Goal: Task Accomplishment & Management: Manage account settings

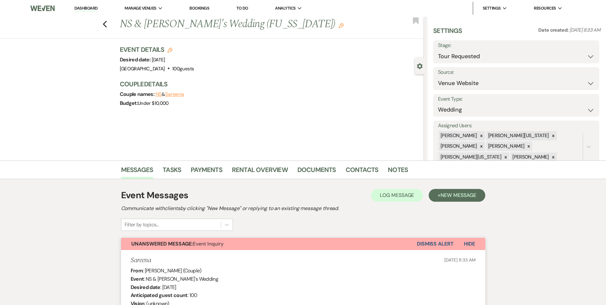
select select "2"
select select "5"
click at [349, 166] on link "Contacts" at bounding box center [362, 172] width 33 height 14
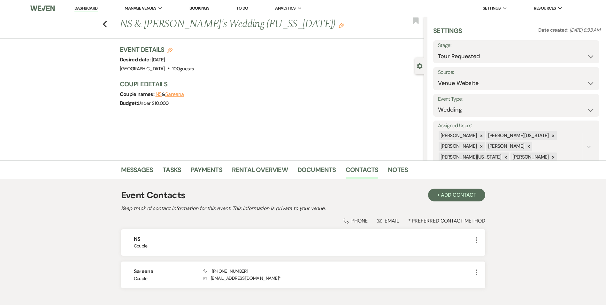
click at [227, 74] on div "Event Details Edit Desired date: Thursday, July 30th, 2026 Venue: Enon Ranch . …" at bounding box center [272, 79] width 305 height 69
click at [133, 6] on span "Manage Venues" at bounding box center [141, 8] width 32 height 6
click at [93, 11] on link "Dashboard" at bounding box center [85, 8] width 23 height 6
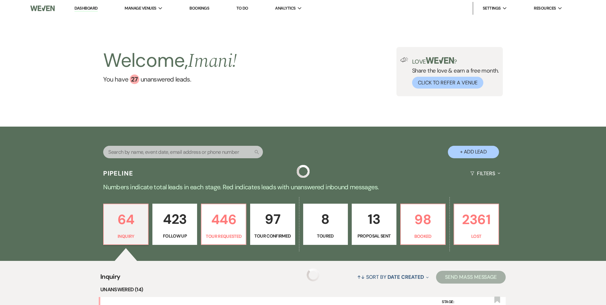
drag, startPoint x: 96, startPoint y: 6, endPoint x: 163, endPoint y: 139, distance: 148.8
click at [96, 6] on link "Dashboard" at bounding box center [85, 8] width 23 height 6
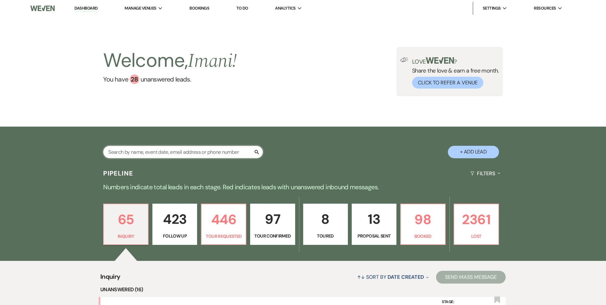
click at [165, 147] on input "text" at bounding box center [183, 152] width 160 height 12
type input "poole"
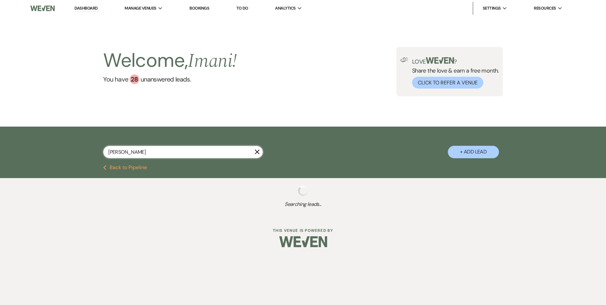
select select "2"
select select "8"
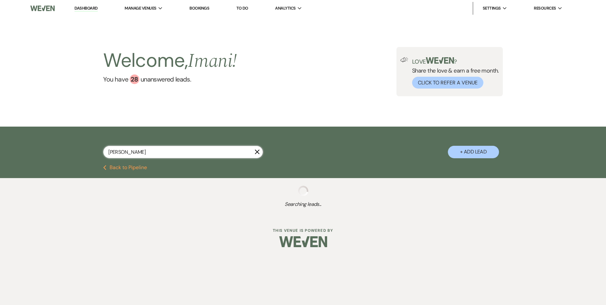
select select "5"
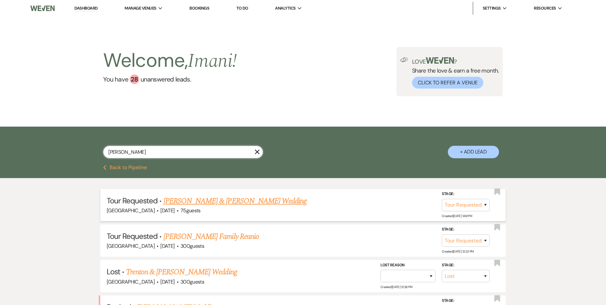
type input "poole"
click at [198, 201] on link "Kyle Poole & Rebecca Shaffer's Wedding" at bounding box center [235, 201] width 143 height 12
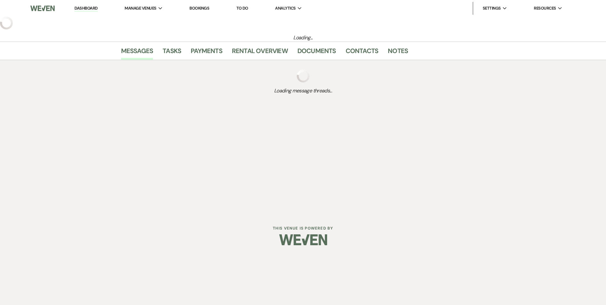
select select "2"
select select "5"
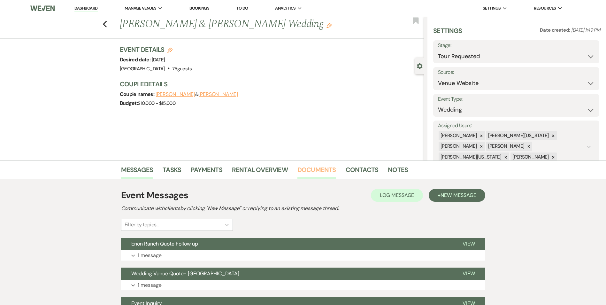
click at [315, 174] on link "Documents" at bounding box center [317, 172] width 39 height 14
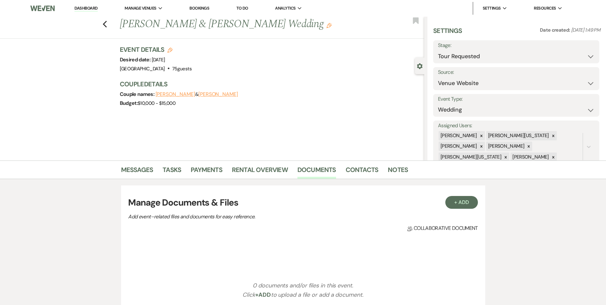
click at [104, 23] on div "Previous Kyle Poole & Rebecca Shaffer's Wedding Edit Bookmark" at bounding box center [211, 28] width 428 height 22
click at [107, 23] on use "button" at bounding box center [105, 24] width 4 height 7
select select "2"
select select "8"
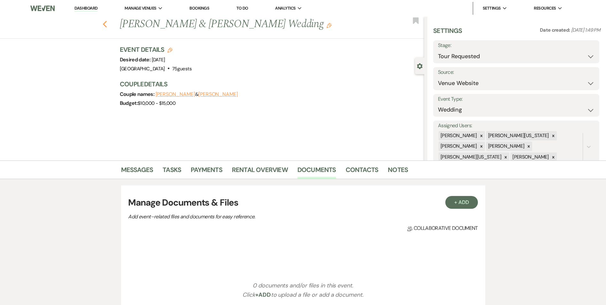
select select "8"
select select "5"
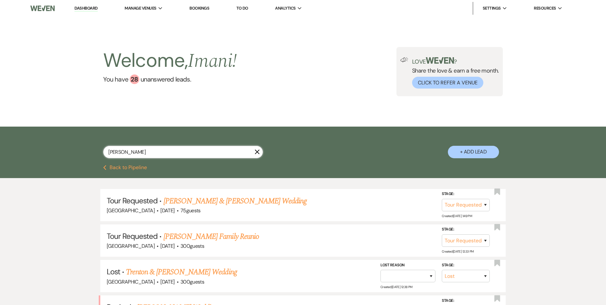
click at [169, 154] on input "poole" at bounding box center [183, 152] width 160 height 12
type input "Shere"
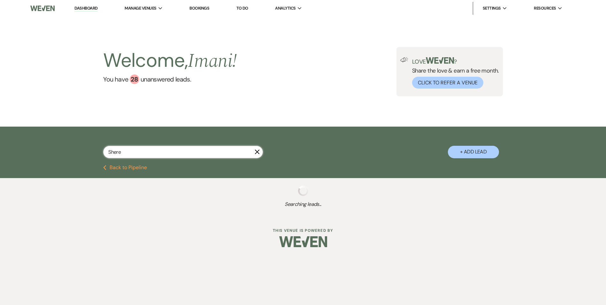
select select "8"
select select "5"
select select "8"
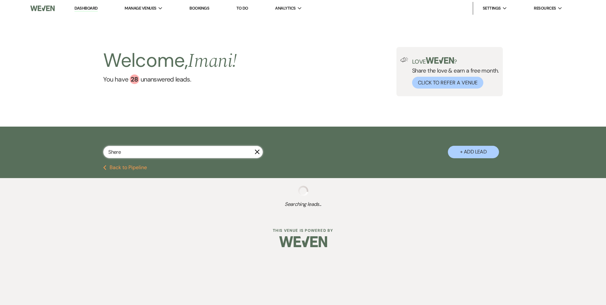
select select "6"
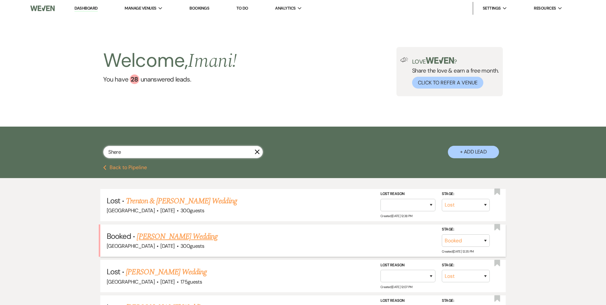
type input "Shere"
click at [174, 240] on link "Shereka Poole's Wedding" at bounding box center [177, 237] width 81 height 12
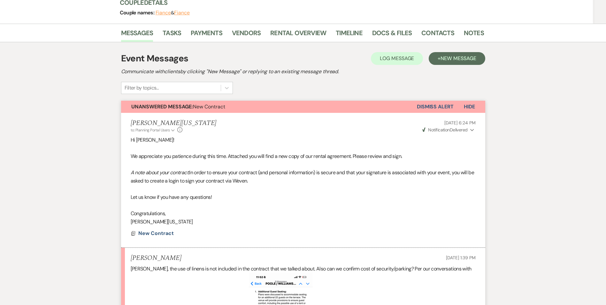
scroll to position [96, 0]
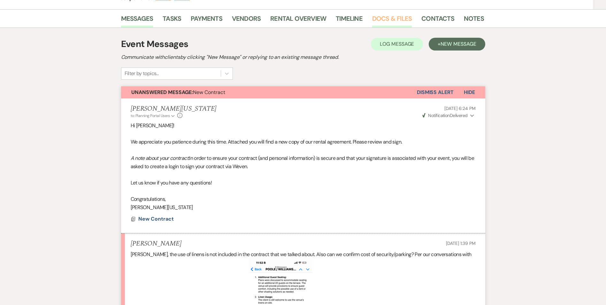
click at [386, 17] on link "Docs & Files" at bounding box center [392, 20] width 40 height 14
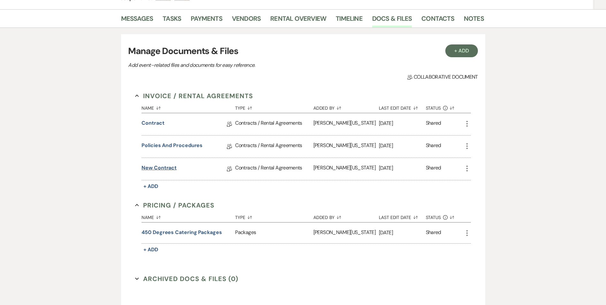
click at [158, 164] on link "New Contract" at bounding box center [159, 169] width 35 height 10
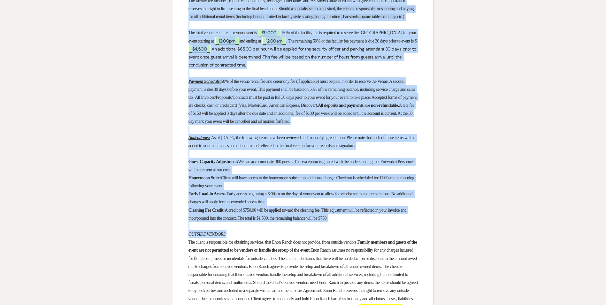
scroll to position [384, 0]
drag, startPoint x: 184, startPoint y: 66, endPoint x: 370, endPoint y: 241, distance: 255.8
copy div "Client: ﻿ Shereka Poole ﻿ Estimated Guest Count: ﻿ 300 ﻿ Enon Ranch is delighte…"
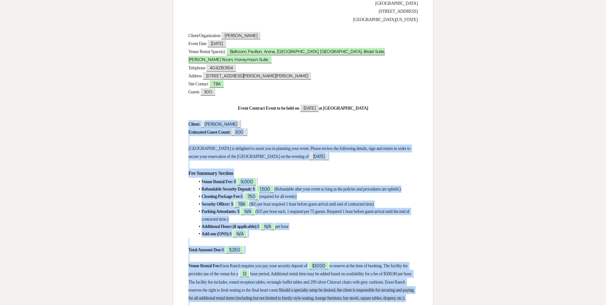
scroll to position [0, 0]
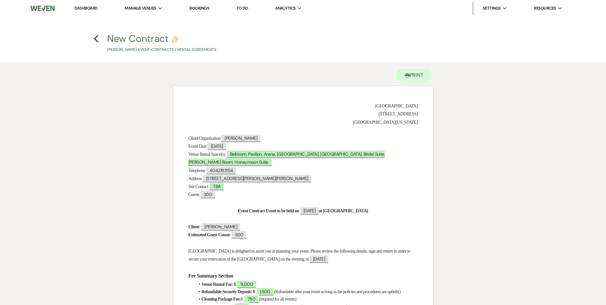
click at [99, 39] on h4 "Previous New Contract Pencil Shereka Poole's Event • Contracts / Rental Agreeme…" at bounding box center [303, 42] width 460 height 21
click at [95, 39] on use "button" at bounding box center [96, 38] width 4 height 7
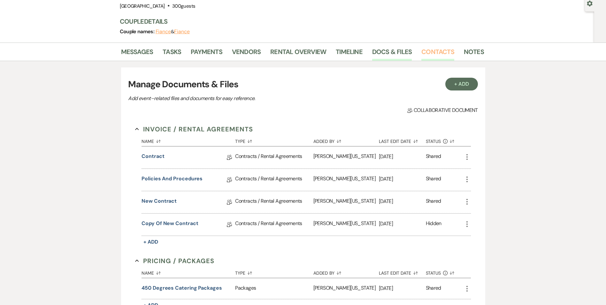
scroll to position [32, 0]
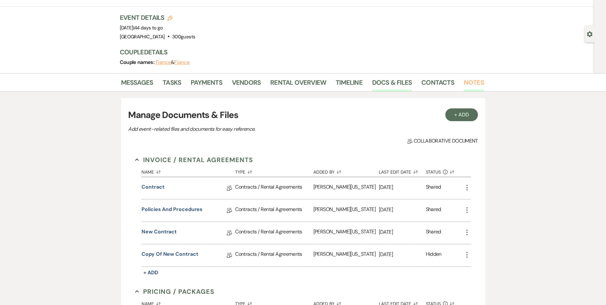
click at [470, 88] on link "Notes" at bounding box center [474, 84] width 20 height 14
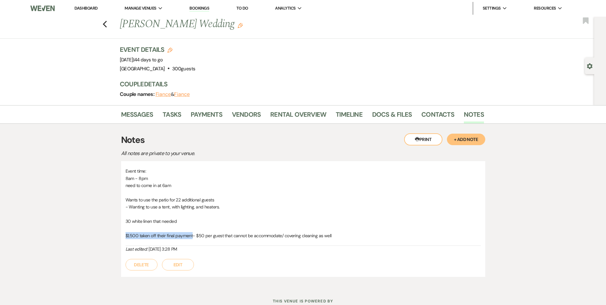
drag, startPoint x: 124, startPoint y: 234, endPoint x: 193, endPoint y: 237, distance: 69.1
click at [193, 237] on div "Event time: 8am - 8pm need to come in at 6am Wants to use the patio for 22 addi…" at bounding box center [303, 219] width 364 height 116
click at [135, 116] on link "Messages" at bounding box center [137, 116] width 32 height 14
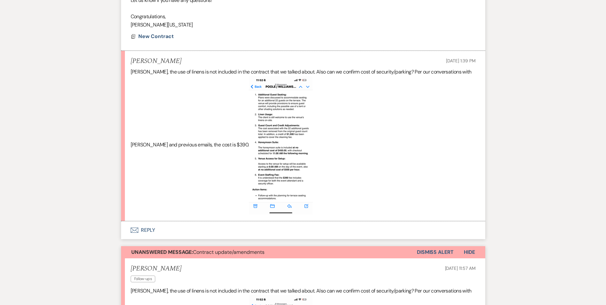
scroll to position [320, 0]
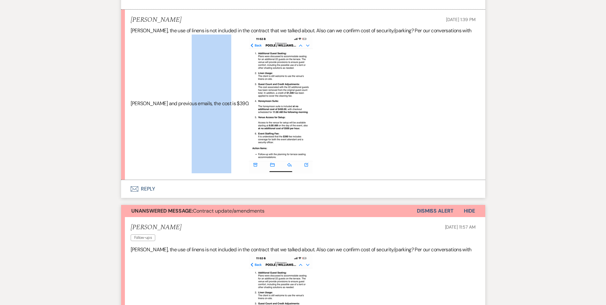
drag, startPoint x: 175, startPoint y: 103, endPoint x: 215, endPoint y: 108, distance: 40.7
click at [215, 108] on p "Imani, the use of linens is not included in the contract that we talked about. …" at bounding box center [303, 100] width 345 height 147
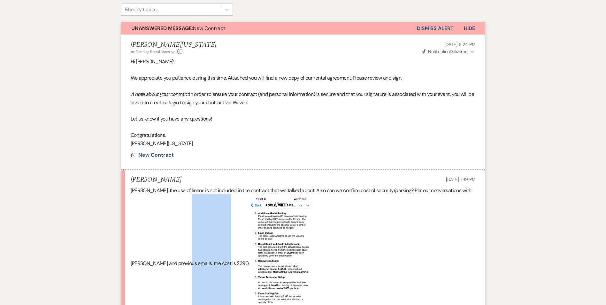
scroll to position [0, 0]
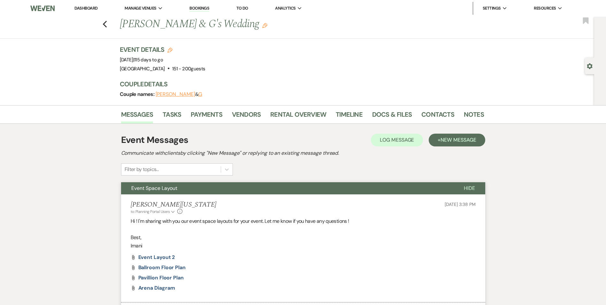
click at [81, 10] on link "Dashboard" at bounding box center [85, 7] width 23 height 5
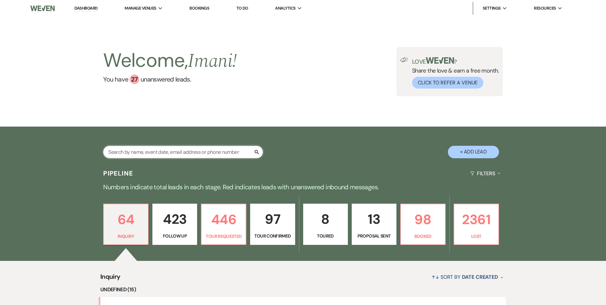
click at [129, 150] on input "text" at bounding box center [183, 152] width 160 height 12
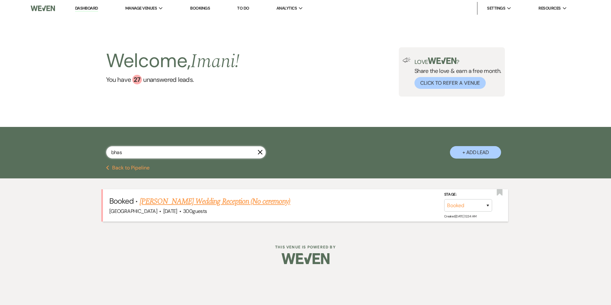
type input "bhas"
click at [172, 198] on link "Chetan Velivela's Wedding Reception (No ceremony)" at bounding box center [215, 202] width 151 height 12
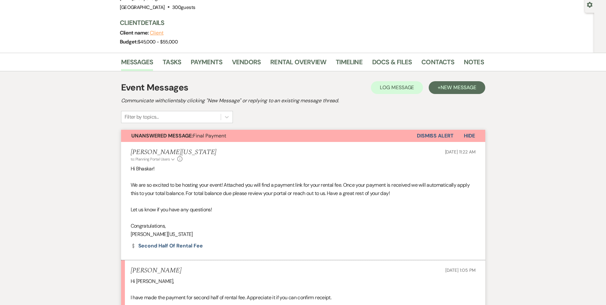
scroll to position [64, 0]
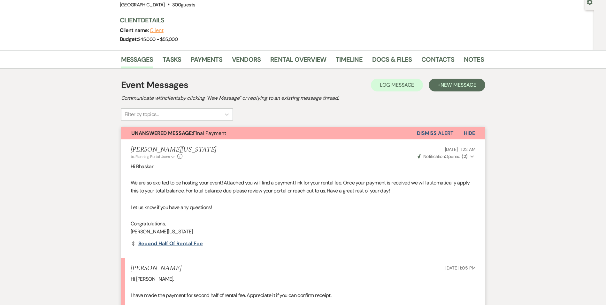
click at [164, 245] on link "Dollar Payment Second Half of Rental Fee" at bounding box center [167, 243] width 72 height 5
click at [211, 58] on link "Payments" at bounding box center [207, 61] width 32 height 14
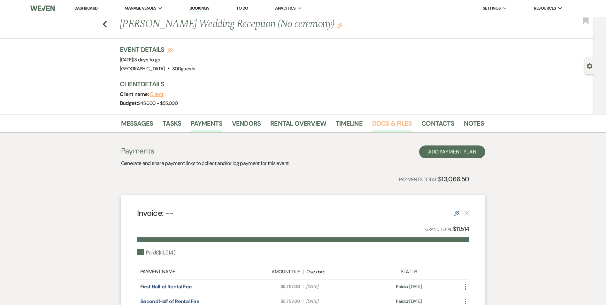
click at [383, 127] on link "Docs & Files" at bounding box center [392, 125] width 40 height 14
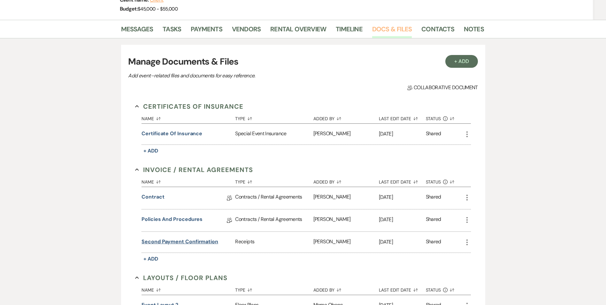
scroll to position [96, 0]
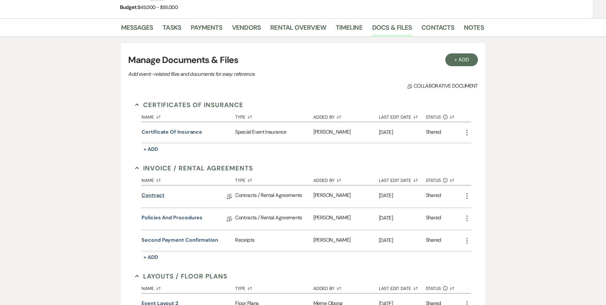
click at [157, 196] on link "Contract" at bounding box center [153, 196] width 23 height 10
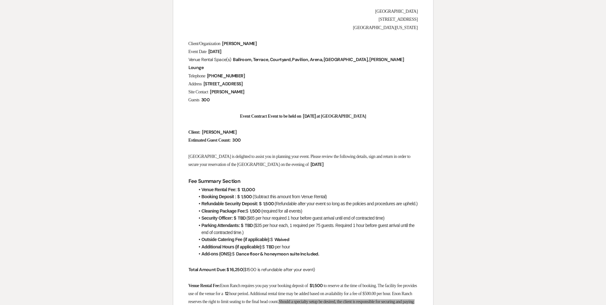
scroll to position [96, 0]
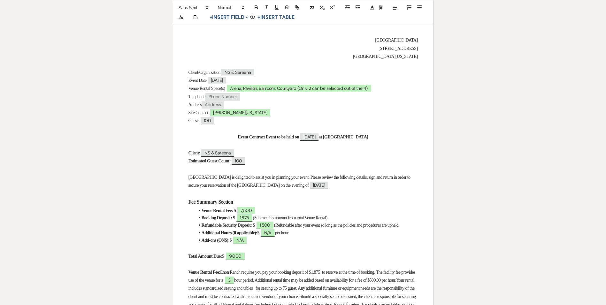
scroll to position [96, 0]
click at [241, 89] on span "Arena, Pavilion, Ballroom, Courtyard (Only 2 can be selected out of the 4)" at bounding box center [298, 88] width 145 height 8
select select "owner"
select select "Location"
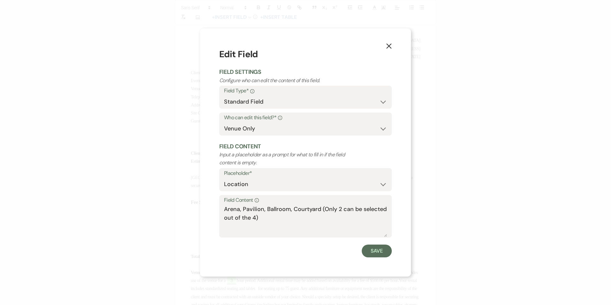
click at [387, 45] on icon "X" at bounding box center [389, 46] width 6 height 6
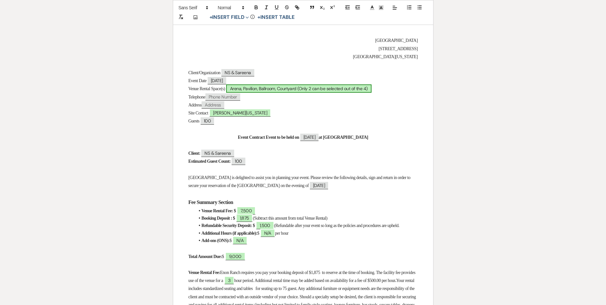
click at [242, 89] on span "Arena, Pavilion, Ballroom, Courtyard (Only 2 can be selected out of the 4)" at bounding box center [298, 88] width 145 height 8
select select "owner"
select select "Location"
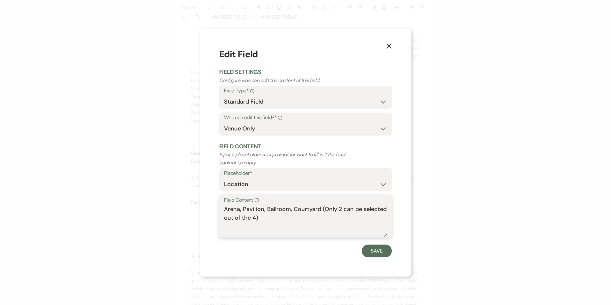
drag, startPoint x: 226, startPoint y: 207, endPoint x: 266, endPoint y: 222, distance: 42.6
click at [266, 222] on textarea "Arena, Pavilion, Ballroom, Courtyard (Only 2 can be selected out of the 4)" at bounding box center [305, 221] width 163 height 32
type textarea "Arena and Ballroom"
click at [371, 252] on button "Save" at bounding box center [377, 251] width 30 height 13
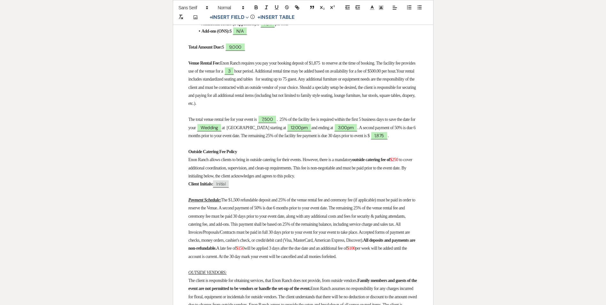
scroll to position [320, 0]
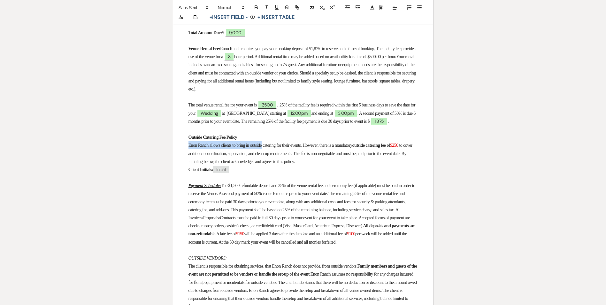
drag, startPoint x: 188, startPoint y: 156, endPoint x: 269, endPoint y: 158, distance: 80.2
click at [269, 148] on span "Enon Ranch allows clients to bring in outside catering for their events. Howeve…" at bounding box center [271, 145] width 164 height 5
drag, startPoint x: 278, startPoint y: 158, endPoint x: 316, endPoint y: 158, distance: 38.0
click at [316, 148] on span "Enon Ranch allows clients to bring in outside catering for their events. Howeve…" at bounding box center [271, 145] width 164 height 5
drag, startPoint x: 324, startPoint y: 158, endPoint x: 400, endPoint y: 158, distance: 75.8
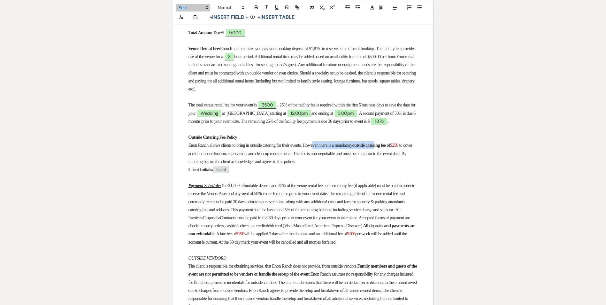
click at [400, 158] on p "Enon Ranch allows clients to bring in outside catering for their events. Howeve…" at bounding box center [304, 153] width 230 height 24
click at [390, 148] on span "$250" at bounding box center [394, 145] width 8 height 5
drag, startPoint x: 206, startPoint y: 168, endPoint x: 333, endPoint y: 164, distance: 127.3
click at [332, 164] on span "to cover additional coordination, supervision, and clean-up requirements. This …" at bounding box center [301, 153] width 225 height 21
click at [204, 166] on p "Enon Ranch allows clients to bring in outside catering for their events. Howeve…" at bounding box center [304, 153] width 230 height 24
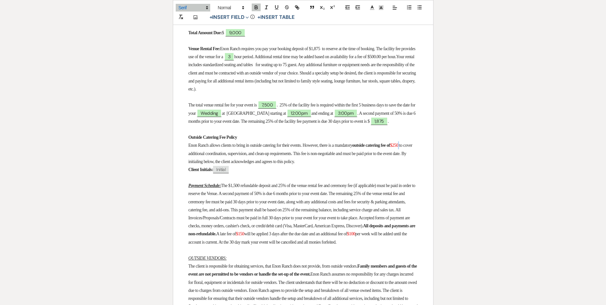
click at [204, 164] on span "to cover additional coordination, supervision, and clean-up requirements. This …" at bounding box center [301, 153] width 225 height 21
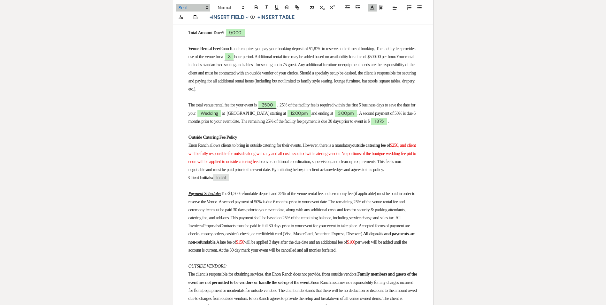
click at [290, 164] on span "$250, and client will be fully responsible for outside along with any and all c…" at bounding box center [303, 153] width 229 height 21
click at [288, 164] on span "$250, and client will be fully responsible for outside along with any and all c…" at bounding box center [303, 153] width 229 height 21
click at [238, 164] on span "$250, and client will be fully responsible for outside along with any and all c…" at bounding box center [303, 153] width 229 height 21
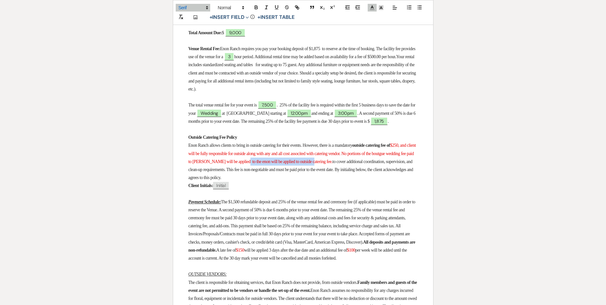
drag, startPoint x: 302, startPoint y: 174, endPoint x: 377, endPoint y: 177, distance: 75.5
click at [377, 164] on span "$250, and client will be fully responsible for outside along with any and all c…" at bounding box center [303, 153] width 229 height 21
drag, startPoint x: 370, startPoint y: 178, endPoint x: 367, endPoint y: 179, distance: 3.5
click at [367, 179] on p "Enon Ranch allows clients to bring in outside catering for their events. Howeve…" at bounding box center [304, 161] width 230 height 40
drag, startPoint x: 300, startPoint y: 177, endPoint x: 343, endPoint y: 175, distance: 42.6
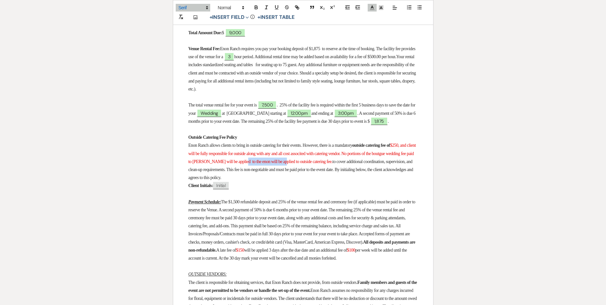
click at [343, 164] on span "$250, and client will be fully responsible for outside along with any and all c…" at bounding box center [303, 153] width 229 height 21
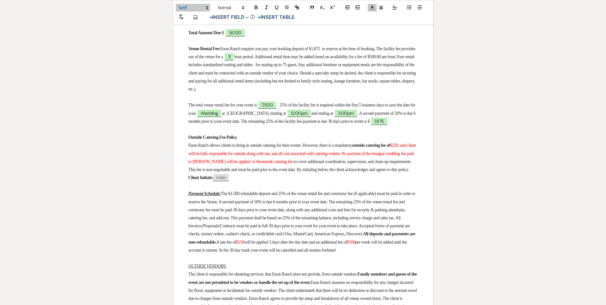
click at [215, 172] on p "Enon Ranch allows clients to bring in outside catering for their events. Howeve…" at bounding box center [304, 157] width 230 height 32
click at [211, 164] on span "$250, and client will be fully responsible for outside along with any and all c…" at bounding box center [303, 153] width 229 height 21
click at [284, 164] on span "$250. Client will be fully responsible for outside along with any and all cost …" at bounding box center [304, 153] width 230 height 21
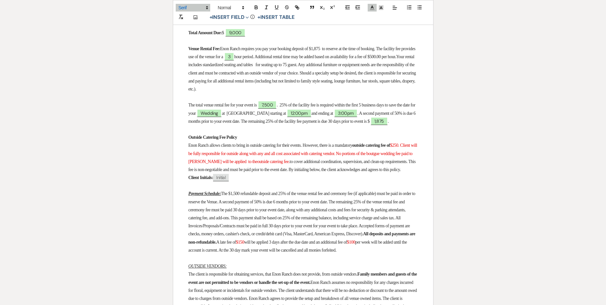
click at [282, 164] on span "$250. Client will be fully responsible for outside along with any and all cost …" at bounding box center [304, 153] width 230 height 21
click at [281, 164] on span "$250. Client will be fully responsible for outside along with any and all cost …" at bounding box center [304, 153] width 230 height 21
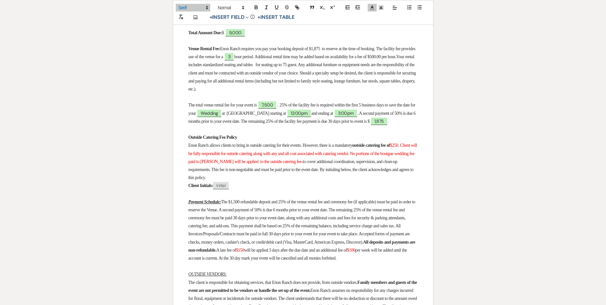
click at [354, 174] on span "to cover additional coordination, supervision, and clean-up requirements. This …" at bounding box center [302, 169] width 226 height 21
click at [356, 176] on span "to cover additional coordination, supervision, and clean-up requirements. This …" at bounding box center [302, 169] width 226 height 21
click at [355, 175] on span "to cover additional coordination, supervision, and clean-up requirements. This …" at bounding box center [302, 169] width 226 height 21
click at [353, 164] on span "$250. Client will be fully responsible for outside catering along with any and …" at bounding box center [304, 153] width 230 height 21
click at [354, 175] on span "to cover additional coordination, supervision, and clean-up requirements. This …" at bounding box center [302, 169] width 226 height 21
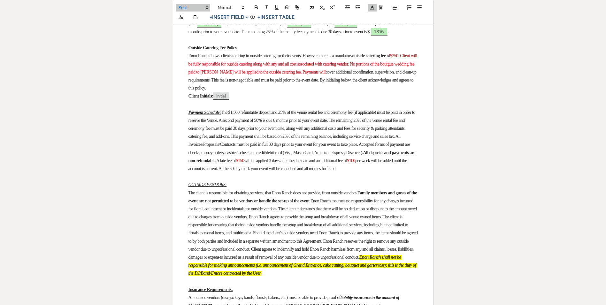
scroll to position [416, 0]
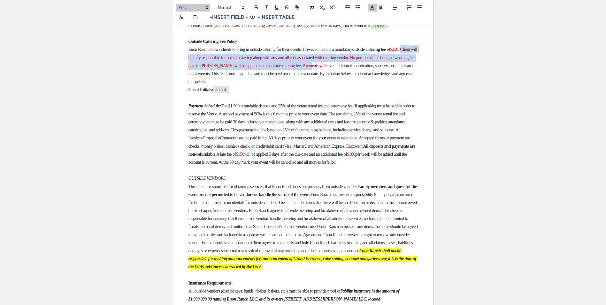
drag, startPoint x: 205, startPoint y: 70, endPoint x: 378, endPoint y: 76, distance: 173.1
click at [378, 76] on p "Enon Ranch allows clients to bring in outside catering for their events. Howeve…" at bounding box center [304, 65] width 230 height 40
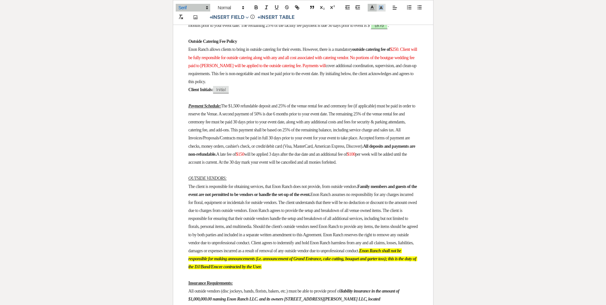
click at [380, 8] on line at bounding box center [381, 8] width 2 height 0
click at [381, 12] on span at bounding box center [381, 8] width 9 height 8
click at [371, 7] on polyline at bounding box center [372, 7] width 2 height 3
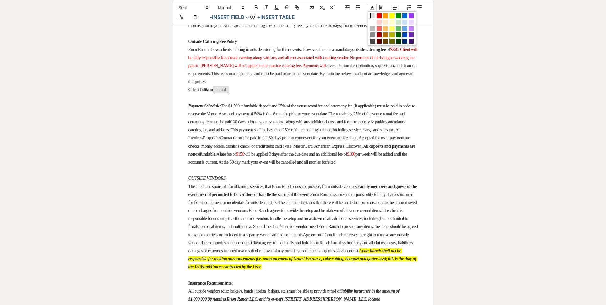
click at [372, 16] on span at bounding box center [373, 15] width 5 height 5
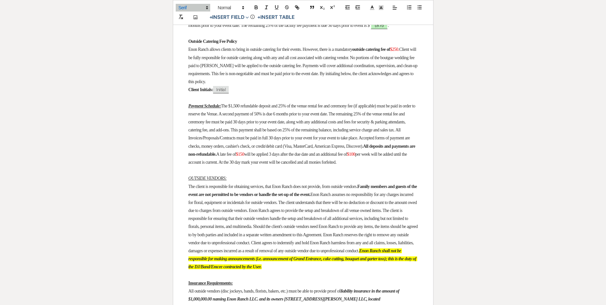
click at [379, 86] on p "Enon Ranch allows clients to bring in outside catering for their events. Howeve…" at bounding box center [304, 65] width 230 height 40
click at [366, 78] on span "Client will be fully responsible for outside catering along with any and all co…" at bounding box center [304, 65] width 230 height 37
click at [234, 74] on p "Enon Ranch allows clients to bring in outside catering for their events. Howeve…" at bounding box center [304, 65] width 230 height 40
click at [234, 79] on span "Client will be fully responsible for outside catering along with any and all co…" at bounding box center [303, 65] width 229 height 37
click at [274, 118] on span "The $1,500 refundable deposit and 25% of the venue rental fee and ceremony fee …" at bounding box center [303, 126] width 228 height 45
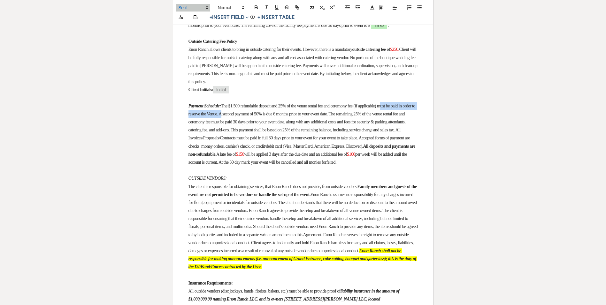
drag, startPoint x: 403, startPoint y: 119, endPoint x: 252, endPoint y: 125, distance: 151.7
click at [252, 125] on span "The $1,500 refundable deposit and 25% of the venue rental fee and ceremony fee …" at bounding box center [303, 126] width 228 height 45
copy span "must be paid in order to reserve the Venue."
click at [288, 118] on span "The $1,500 refundable deposit and 25% of the venue rental fee and ceremony fee …" at bounding box center [303, 126] width 228 height 45
click at [286, 122] on span "The $1,500 refundable deposit and 25% of the venue rental fee and ceremony fee …" at bounding box center [303, 126] width 228 height 45
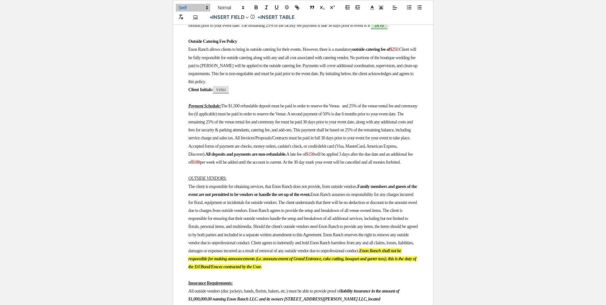
click at [295, 119] on span "The $1,500 refundable deposit must be paid in order to reserve the Venue. and 2…" at bounding box center [304, 130] width 230 height 53
click at [372, 119] on span "The $1,500 refundable deposit must be paid in order to reserve the Venue. and 2…" at bounding box center [304, 130] width 230 height 53
click at [246, 118] on span "The $1,500 refundable deposit must be paid in order to reserve the Venue. 25% o…" at bounding box center [303, 126] width 229 height 45
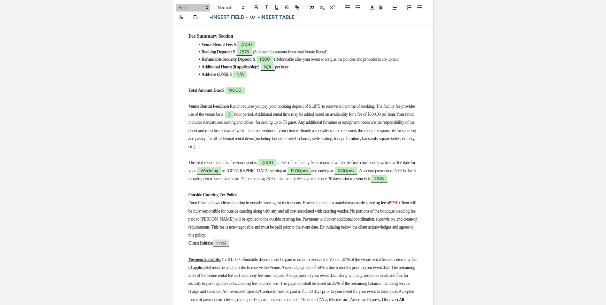
scroll to position [256, 0]
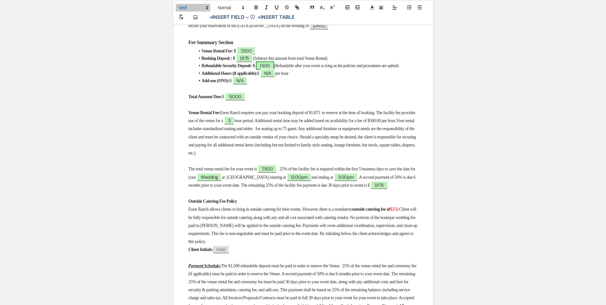
click at [277, 60] on li "Booking Deposit : $ 1,875 (Subtract this amount from total Venue Rental)" at bounding box center [306, 58] width 223 height 7
click at [274, 65] on span "1,500" at bounding box center [265, 65] width 18 height 8
select select "owner"
select select "Amount"
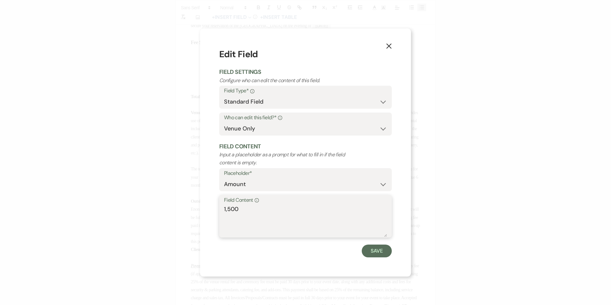
drag, startPoint x: 243, startPoint y: 207, endPoint x: 207, endPoint y: 207, distance: 36.1
click at [207, 207] on div "X Edit Field Field Settings Configure who can edit the content of this field. F…" at bounding box center [305, 152] width 211 height 248
click at [228, 207] on textarea "1,500" at bounding box center [305, 221] width 163 height 32
click at [228, 209] on textarea "1,500" at bounding box center [305, 221] width 163 height 32
type textarea "500"
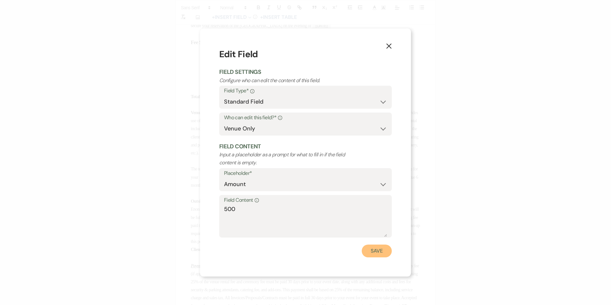
click at [371, 248] on button "Save" at bounding box center [377, 251] width 30 height 13
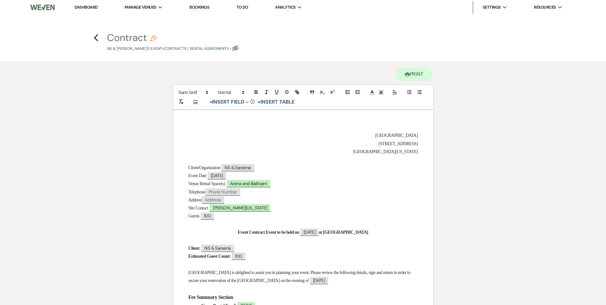
scroll to position [0, 0]
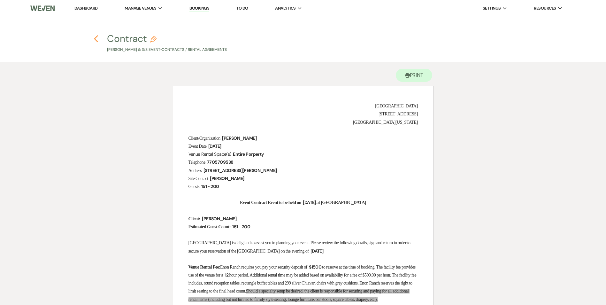
click at [97, 38] on icon "Previous" at bounding box center [96, 39] width 5 height 8
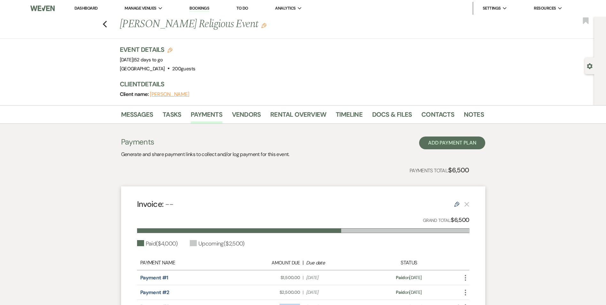
click at [92, 7] on link "Dashboard" at bounding box center [85, 7] width 23 height 5
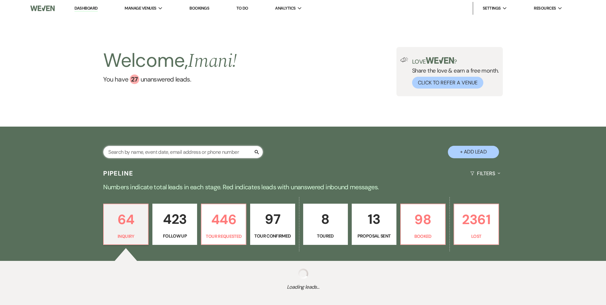
click at [142, 147] on input "text" at bounding box center [183, 152] width 160 height 12
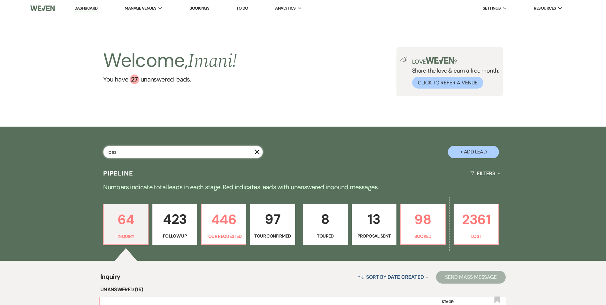
type input "bask"
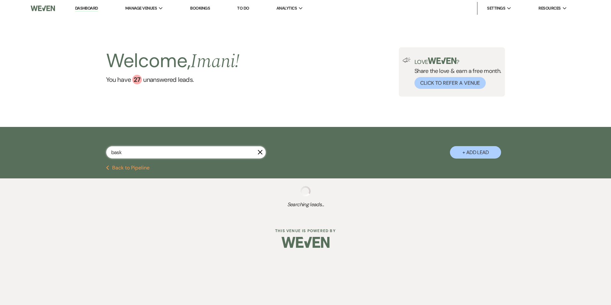
select select "8"
select select "5"
select select "9"
select select "2"
select select "8"
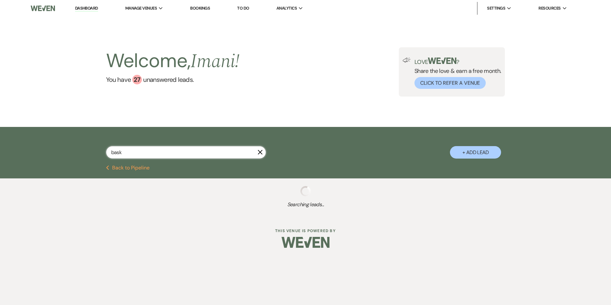
select select "11"
select select "8"
select select "11"
select select "8"
select select "5"
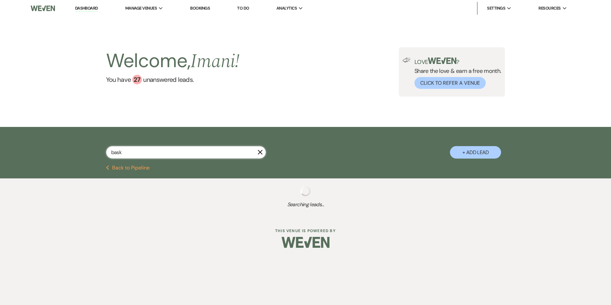
select select "8"
select select "6"
select select "8"
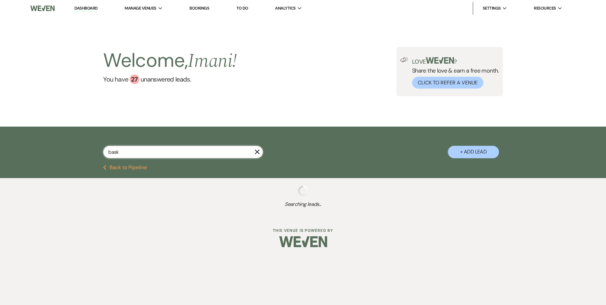
select select "8"
select select "6"
select select "8"
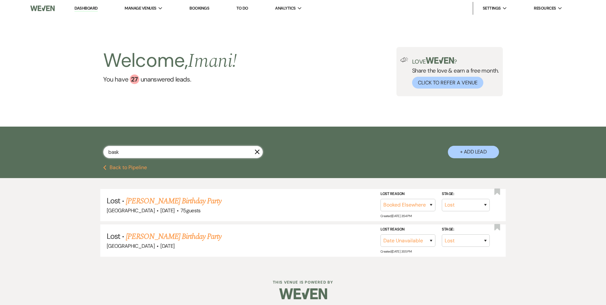
click at [151, 149] on input "bask" at bounding box center [183, 152] width 160 height 12
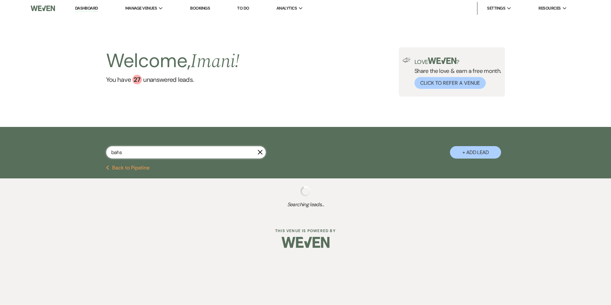
type input "bahsk"
select select "9"
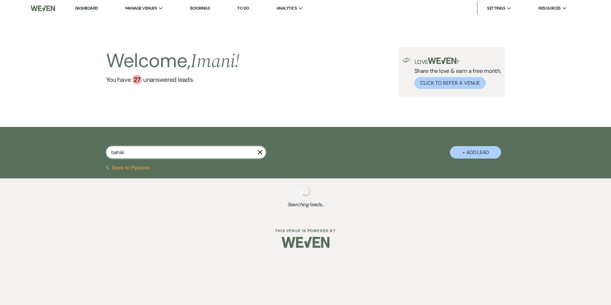
select select "9"
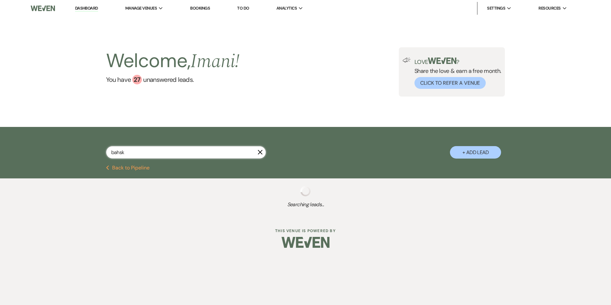
select select "9"
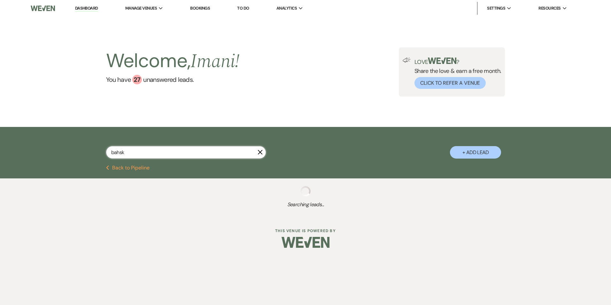
select select "9"
select select "8"
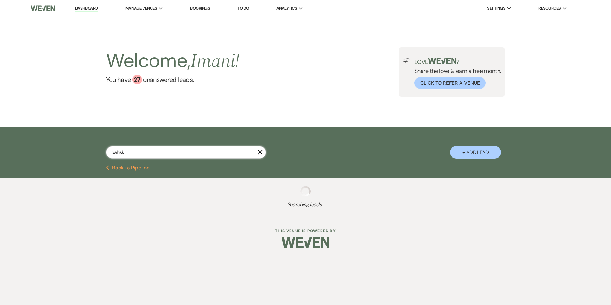
select select "8"
select select "5"
select select "2"
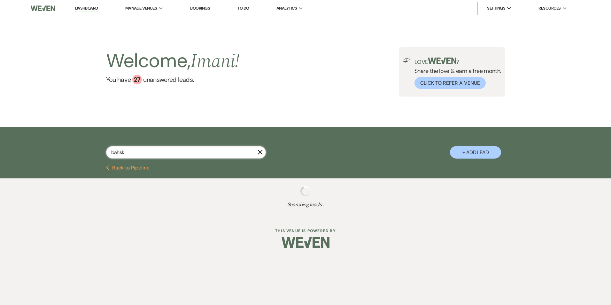
select select "2"
select select "9"
select select "8"
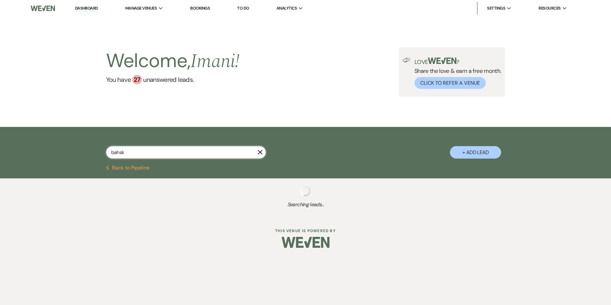
select select "6"
select select "2"
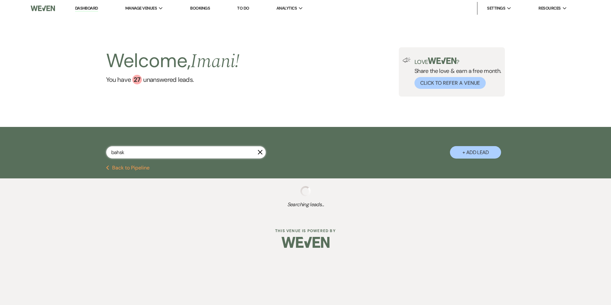
select select "2"
select select "8"
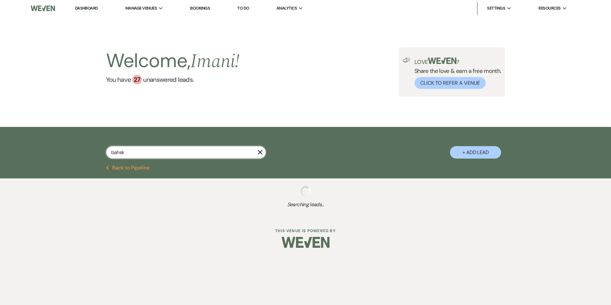
select select "10"
select select "2"
select select "8"
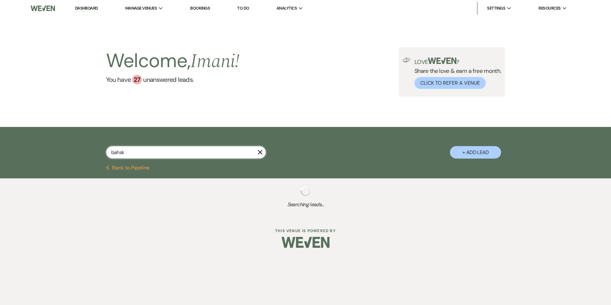
select select "5"
select select "2"
select select "8"
select select "5"
select select "2"
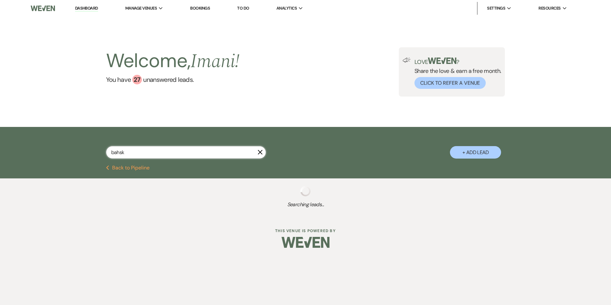
select select "2"
select select "8"
select select "11"
select select "8"
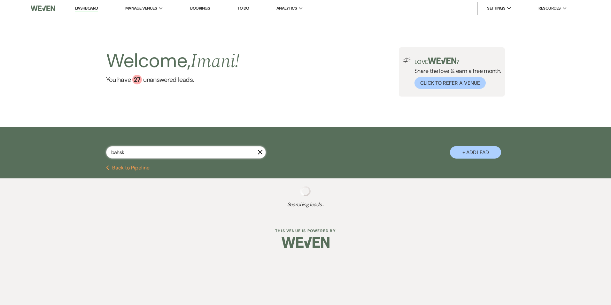
select select "5"
select select "8"
select select "6"
select select "8"
select select "5"
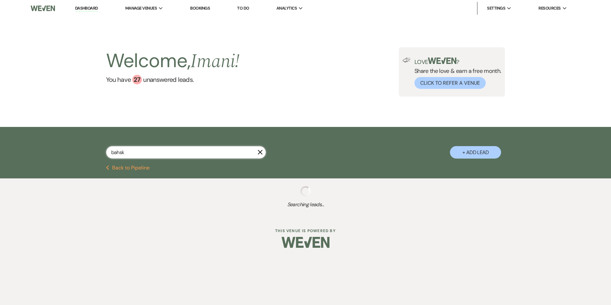
select select "8"
select select "5"
select select "8"
select select "5"
select select "8"
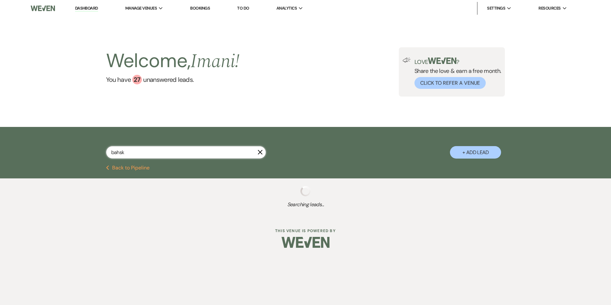
select select "5"
select select "8"
select select "5"
select select "8"
select select "6"
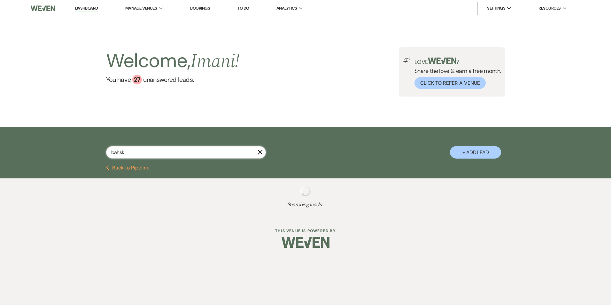
select select "4"
select select "8"
select select "5"
select select "8"
select select "11"
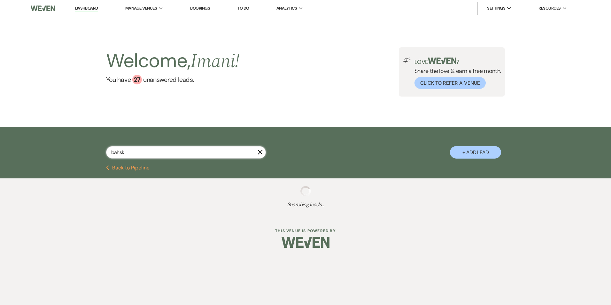
select select "8"
select select "5"
select select "8"
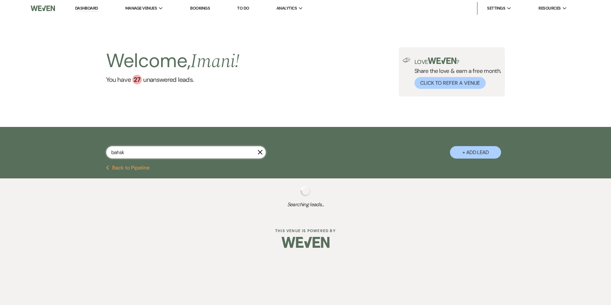
select select "5"
select select "8"
select select "11"
select select "8"
select select "5"
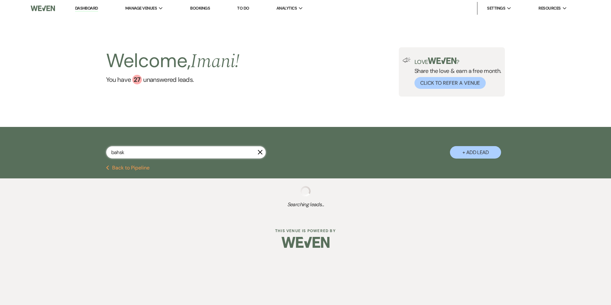
select select "8"
select select "5"
select select "8"
select select "5"
select select "8"
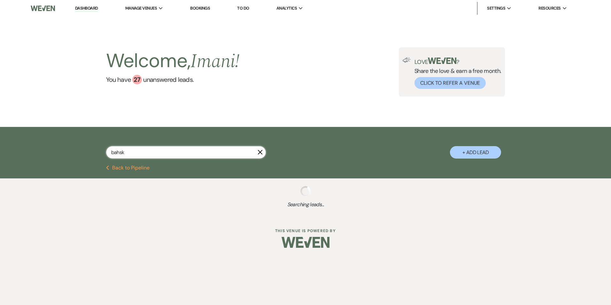
select select "5"
select select "4"
select select "8"
select select "1"
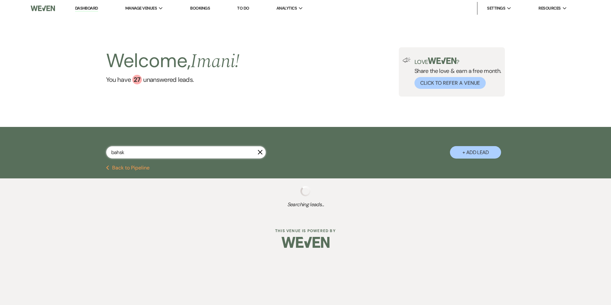
select select "8"
select select "5"
select select "8"
select select "4"
select select "8"
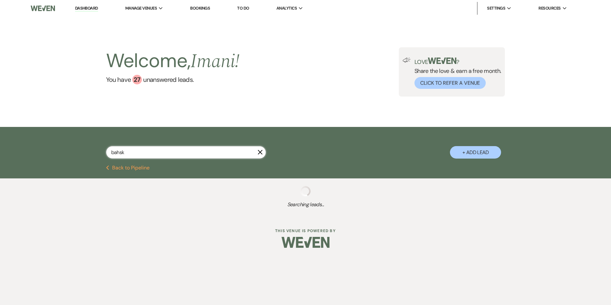
select select "5"
select select "8"
select select "6"
select select "8"
select select "5"
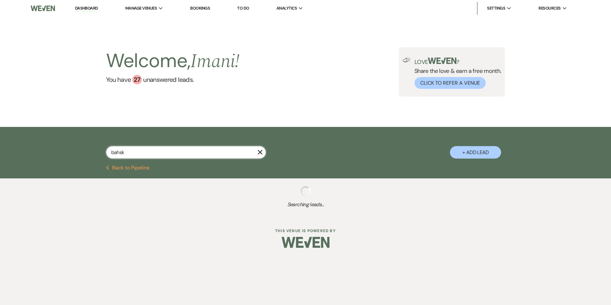
select select "4"
select select "8"
select select "6"
select select "4"
select select "6"
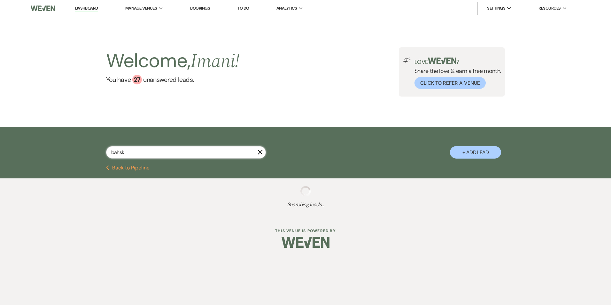
select select "8"
select select "5"
select select "8"
select select "5"
select select "8"
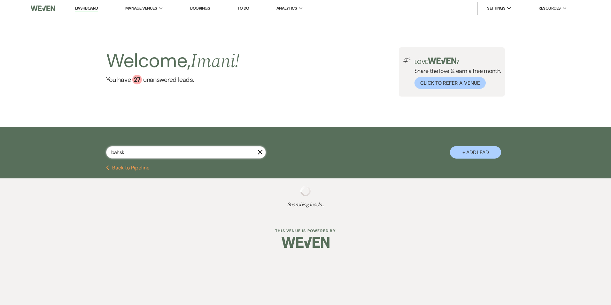
select select "5"
select select "8"
select select "5"
select select "8"
select select "5"
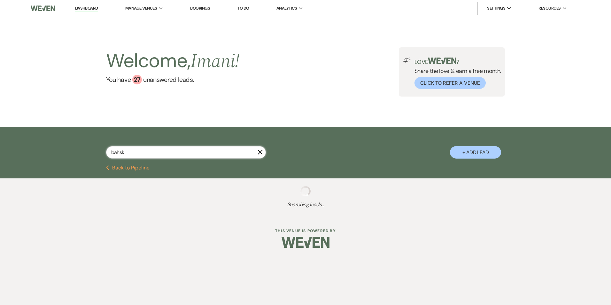
select select "8"
select select "5"
select select "8"
select select "5"
select select "8"
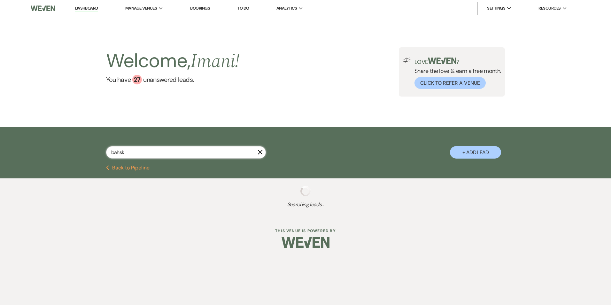
select select "5"
select select "8"
select select "5"
select select "8"
select select "5"
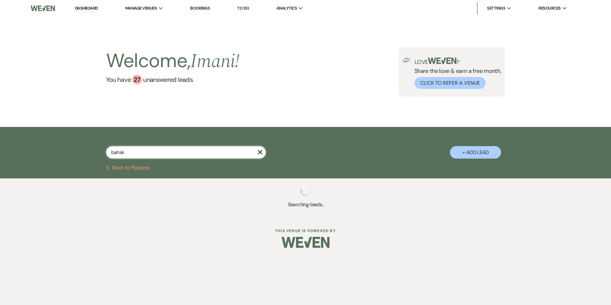
select select "8"
select select "5"
select select "8"
select select "5"
select select "8"
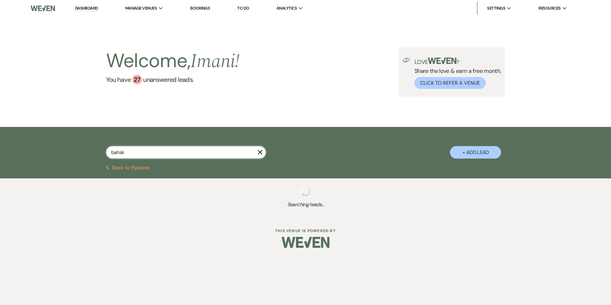
select select "1"
select select "8"
select select "5"
select select "8"
select select "5"
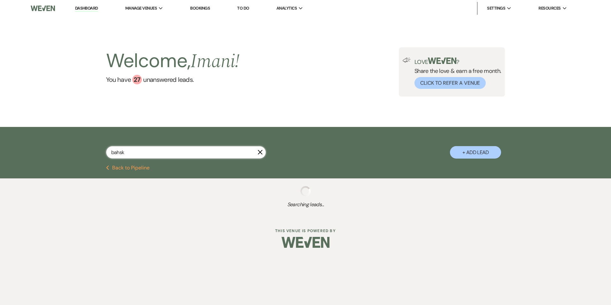
select select "8"
select select "5"
select select "8"
select select "6"
select select "8"
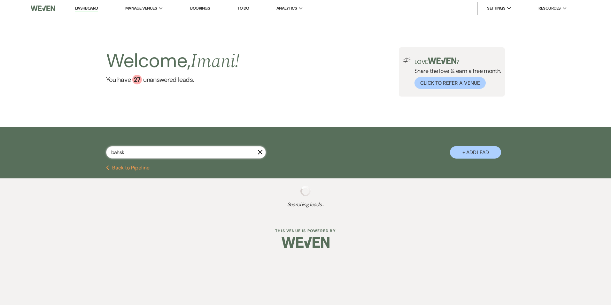
select select "5"
select select "8"
select select "5"
select select "8"
select select "6"
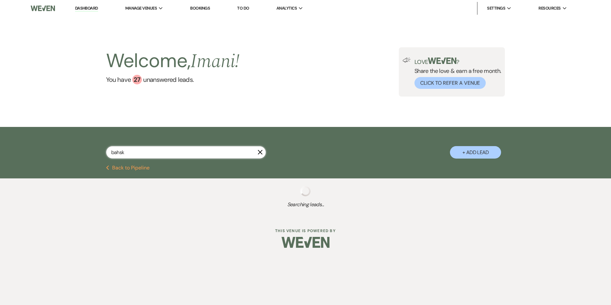
select select "8"
select select "5"
select select "8"
select select "5"
select select "8"
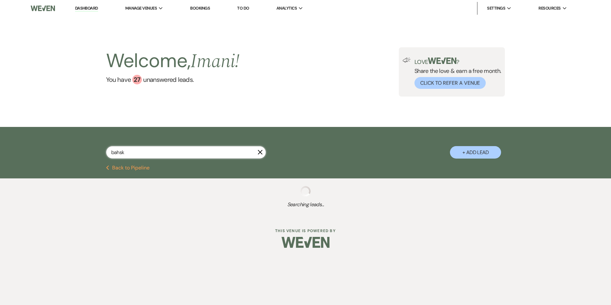
select select "6"
select select "8"
select select "6"
select select "8"
select select "5"
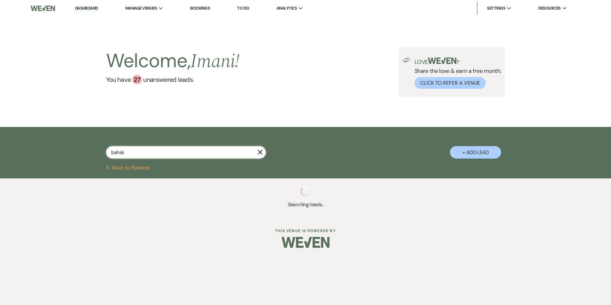
select select "8"
select select "7"
select select "8"
select select "5"
select select "8"
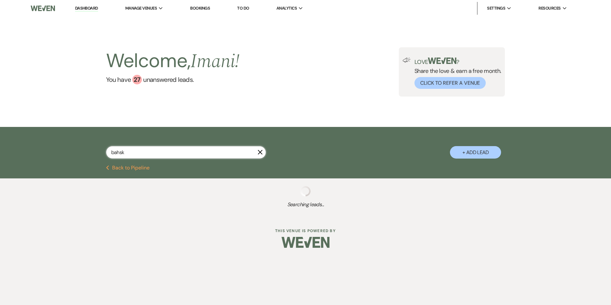
select select "6"
select select "8"
select select "6"
select select "8"
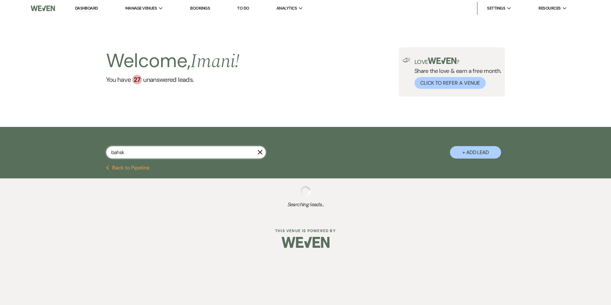
select select "5"
select select "8"
select select "5"
select select "8"
select select "5"
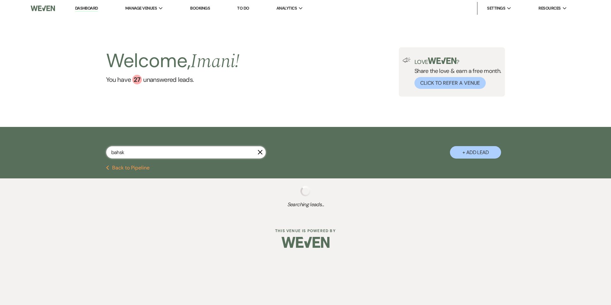
select select "8"
select select "5"
select select "8"
select select "5"
select select "8"
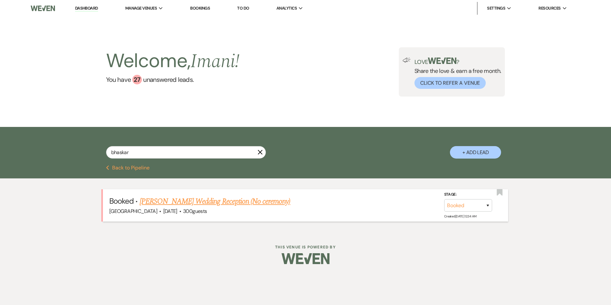
click at [143, 199] on link "[PERSON_NAME] Wedding Reception (No ceremony)" at bounding box center [215, 202] width 151 height 12
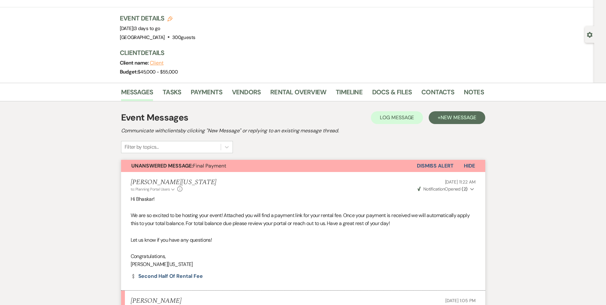
scroll to position [128, 0]
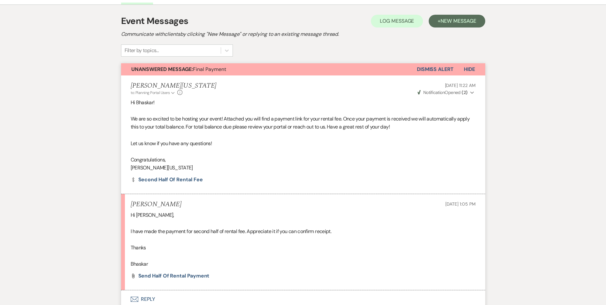
click at [176, 184] on li "Imani Washington to: Planning Portal Users Expand Info Aug 11, 2025, 11:22 AM W…" at bounding box center [303, 134] width 364 height 119
click at [176, 181] on link "Dollar Payment Second Half of Rental Fee" at bounding box center [167, 179] width 72 height 5
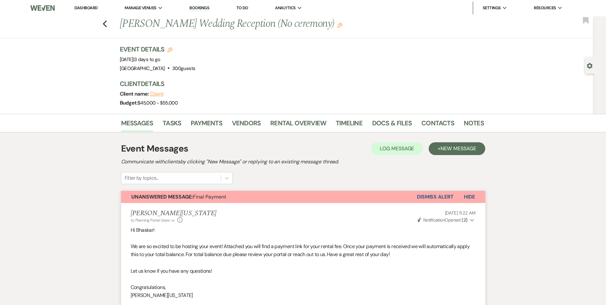
scroll to position [0, 0]
click at [200, 120] on link "Payments" at bounding box center [207, 125] width 32 height 14
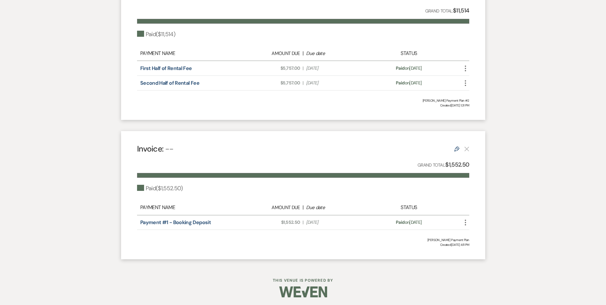
scroll to position [220, 0]
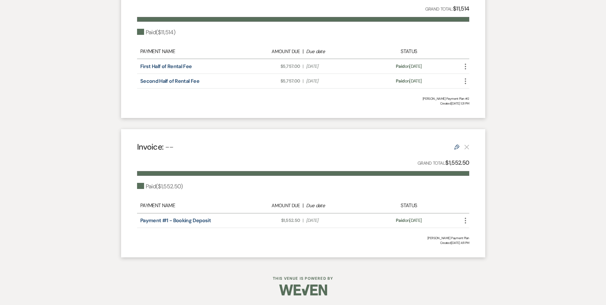
click at [555, 106] on div "Messages Tasks Payments Vendors Rental Overview Timeline Docs & Files Contacts …" at bounding box center [303, 79] width 606 height 370
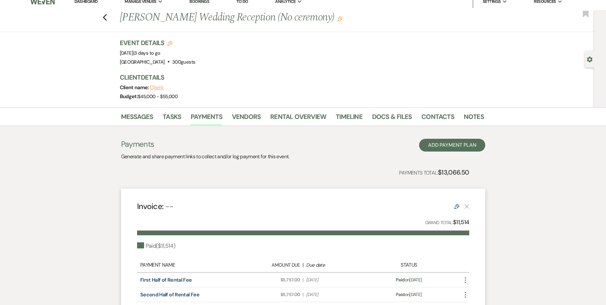
scroll to position [0, 0]
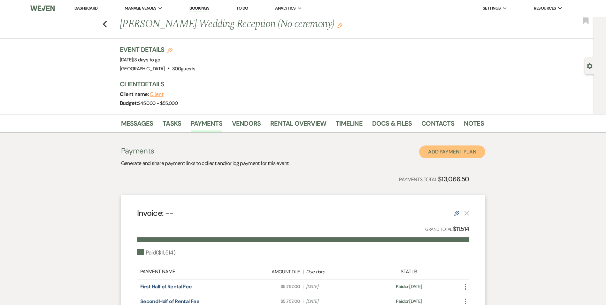
click at [438, 151] on button "Add Payment Plan" at bounding box center [452, 151] width 66 height 13
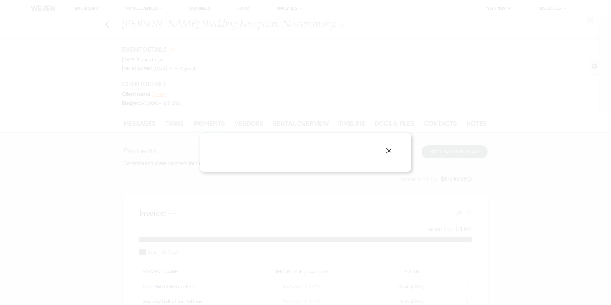
click at [439, 134] on div "X" at bounding box center [305, 152] width 611 height 305
click at [452, 155] on div "X" at bounding box center [305, 152] width 611 height 305
click at [373, 146] on div "X" at bounding box center [305, 152] width 211 height 38
click at [393, 152] on div "X" at bounding box center [305, 152] width 211 height 38
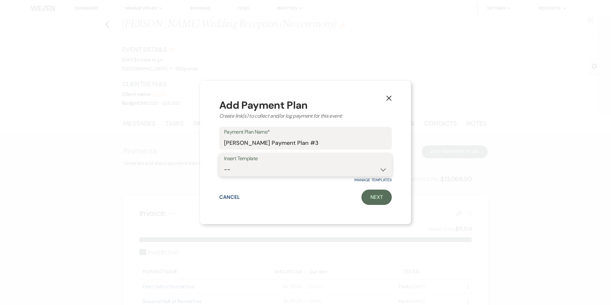
click at [293, 166] on select "--" at bounding box center [305, 169] width 163 height 12
click at [381, 199] on link "Next" at bounding box center [377, 197] width 30 height 15
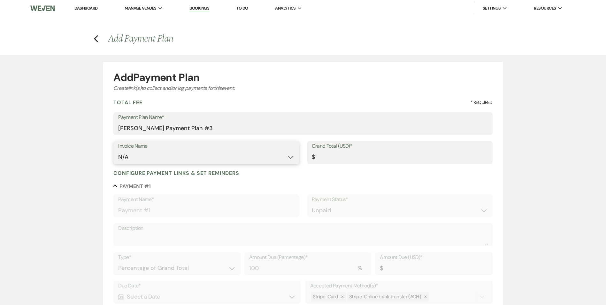
click at [219, 158] on select "N/A" at bounding box center [206, 157] width 176 height 12
click at [219, 153] on select "N/A" at bounding box center [206, 157] width 176 height 12
click at [220, 187] on div "Collapse Payment # 1" at bounding box center [302, 186] width 379 height 6
click at [326, 160] on input "Grand Total (USD)*" at bounding box center [400, 157] width 176 height 12
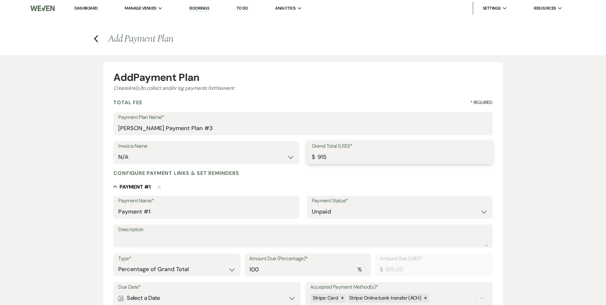
click at [320, 160] on input "915" at bounding box center [400, 157] width 176 height 12
click at [281, 155] on select "N/A" at bounding box center [206, 157] width 176 height 12
click at [233, 214] on input "Payment #1" at bounding box center [206, 212] width 176 height 12
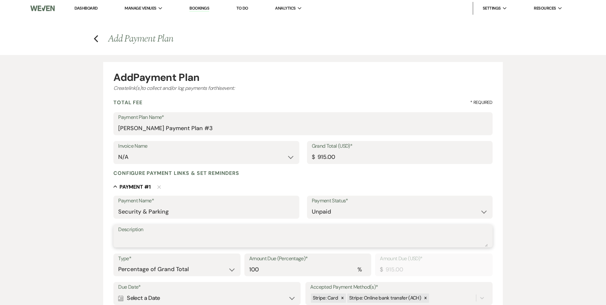
click at [240, 237] on textarea "Description" at bounding box center [303, 240] width 370 height 13
click at [175, 264] on select "Dollar Amount Percentage of Grand Total" at bounding box center [176, 269] width 117 height 12
click at [289, 269] on input "100" at bounding box center [307, 269] width 117 height 12
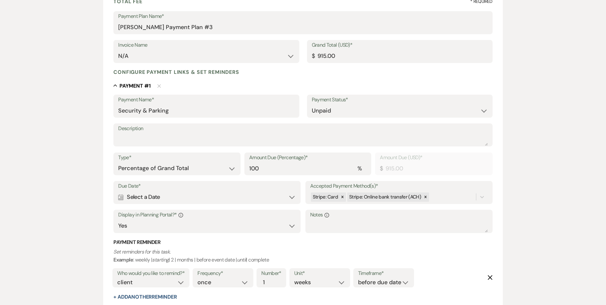
scroll to position [128, 0]
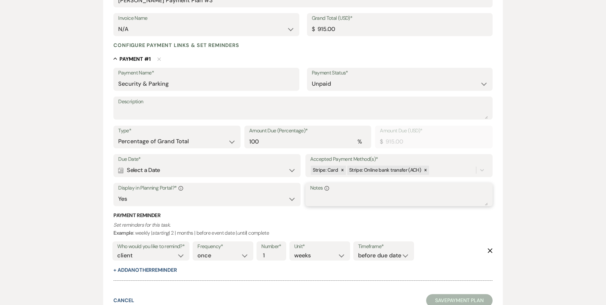
click at [349, 200] on textarea "Notes Info" at bounding box center [399, 199] width 178 height 13
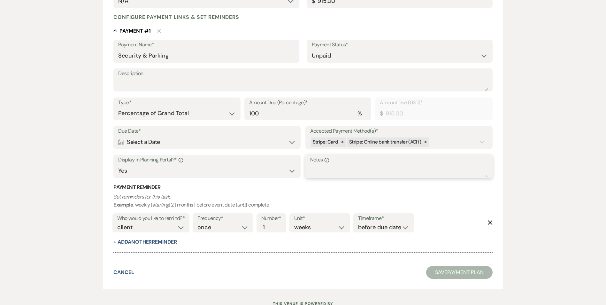
scroll to position [181, 0]
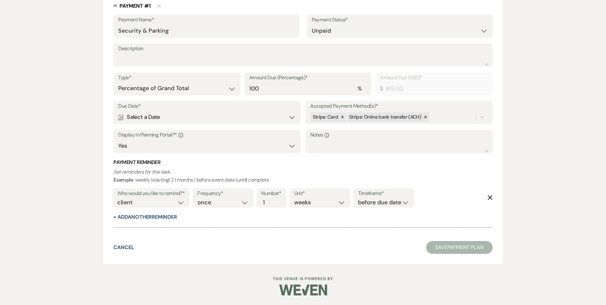
click at [177, 119] on div "Calendar Select a Date Expand" at bounding box center [207, 117] width 178 height 12
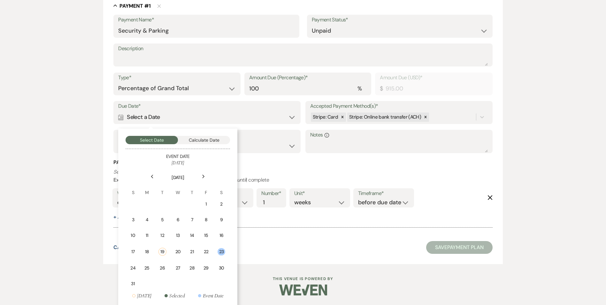
click at [176, 251] on div "20" at bounding box center [178, 251] width 5 height 7
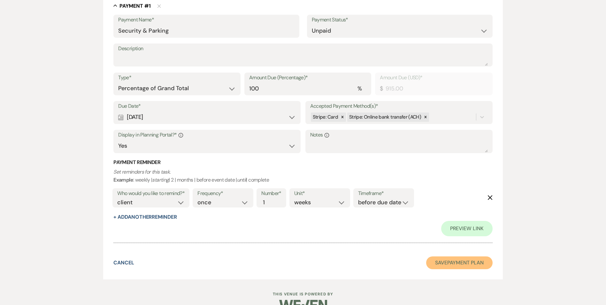
click at [452, 260] on button "Save Payment Plan" at bounding box center [459, 262] width 66 height 13
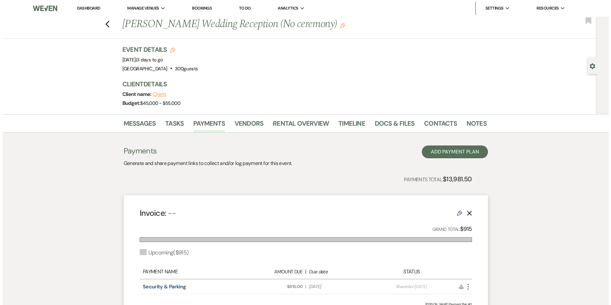
scroll to position [128, 0]
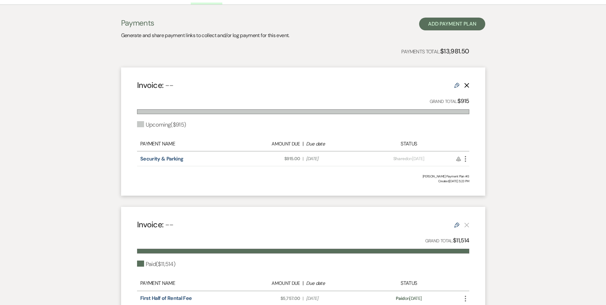
click at [466, 158] on icon "More" at bounding box center [466, 159] width 8 height 8
click at [483, 173] on button "Attach File Attach to Message" at bounding box center [494, 171] width 65 height 11
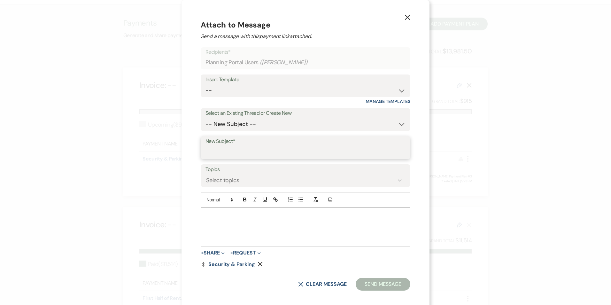
click at [241, 148] on input "New Subject*" at bounding box center [306, 152] width 200 height 12
click at [222, 171] on label "Topics" at bounding box center [306, 170] width 200 height 9
click at [207, 176] on input "Topics" at bounding box center [206, 180] width 1 height 9
click at [232, 93] on select "-- Inquiry Follow Up Email #2 Contract Sending Template Payment Template Rental…" at bounding box center [306, 90] width 200 height 12
click at [216, 84] on select "-- Inquiry Follow Up Email #2 Contract Sending Template Payment Template Rental…" at bounding box center [306, 90] width 200 height 12
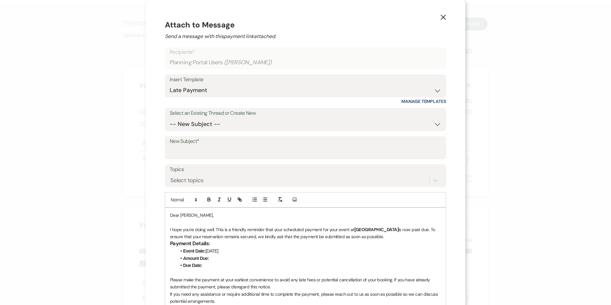
click at [207, 257] on li "Amount Due:" at bounding box center [308, 258] width 265 height 7
click at [223, 242] on h3 "Payment Details:" at bounding box center [305, 243] width 271 height 7
click at [210, 264] on li "Due Date:" at bounding box center [308, 265] width 265 height 7
click at [216, 259] on strong "Amount Due: $9115" at bounding box center [202, 258] width 39 height 5
click at [219, 258] on li "Amount Due: $915" at bounding box center [308, 258] width 265 height 7
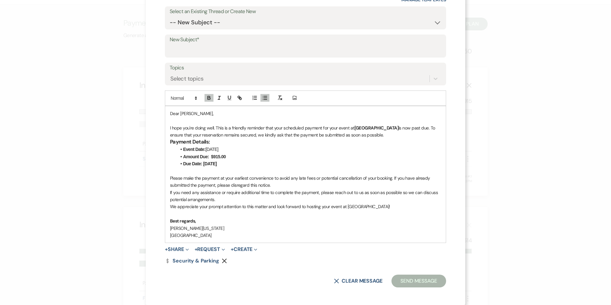
scroll to position [103, 0]
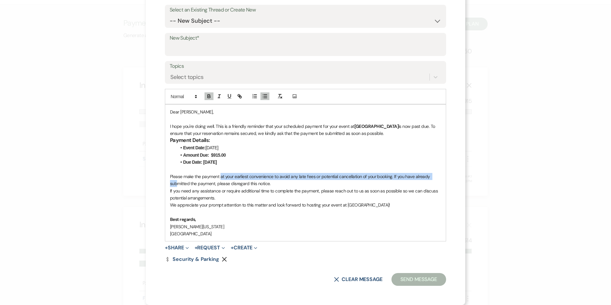
drag, startPoint x: 175, startPoint y: 183, endPoint x: 221, endPoint y: 178, distance: 46.4
click at [220, 178] on p "Please make the payment at your earliest convenience to avoid any late fees or …" at bounding box center [305, 180] width 271 height 14
click at [227, 180] on p "Please make the payment at your earliest convenience to avoid any late fees or …" at bounding box center [305, 180] width 271 height 14
click at [247, 179] on p "Please make the payment at your earliest convenience to avoid any late fees or …" at bounding box center [305, 180] width 271 height 14
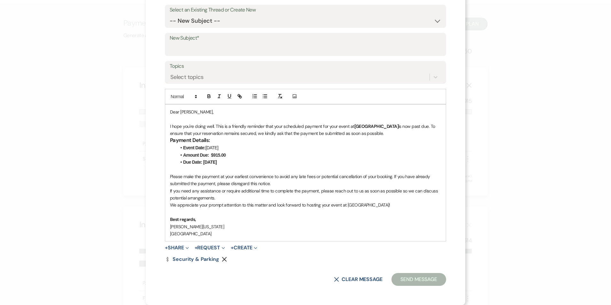
click at [260, 178] on p "Please make the payment at your earliest convenience to avoid any late fees or …" at bounding box center [305, 180] width 271 height 14
click at [316, 175] on p "Please make the payment at your earliest convenience to avoid any late fees or …" at bounding box center [305, 180] width 271 height 14
drag, startPoint x: 314, startPoint y: 176, endPoint x: 389, endPoint y: 176, distance: 75.4
click at [389, 176] on p "Please make the payment at your earliest convenience to avoid any late fees or …" at bounding box center [305, 180] width 271 height 14
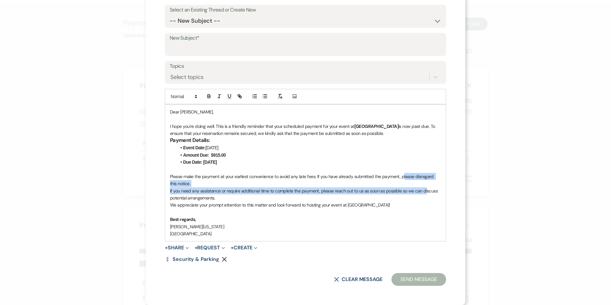
drag, startPoint x: 400, startPoint y: 178, endPoint x: 423, endPoint y: 192, distance: 27.2
click at [423, 192] on div "Dear Chetan, I hope you're doing well. This is a friendly reminder that your sc…" at bounding box center [305, 173] width 281 height 137
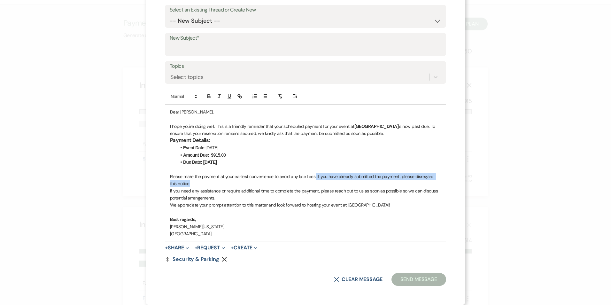
drag, startPoint x: 313, startPoint y: 175, endPoint x: 333, endPoint y: 184, distance: 21.6
click at [333, 184] on p "Please make the payment at your earliest convenience to avoid any late fees. If…" at bounding box center [305, 180] width 271 height 14
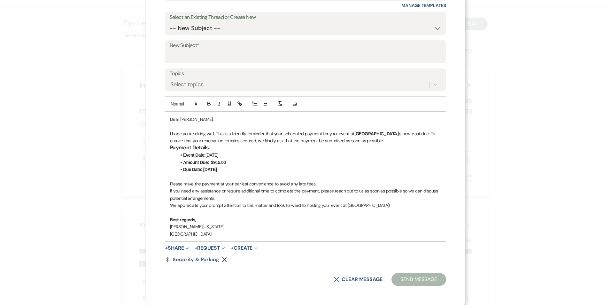
scroll to position [96, 0]
click at [326, 133] on p "I hope you're doing well. This is a friendly reminder that your scheduled payme…" at bounding box center [305, 137] width 271 height 14
click at [327, 132] on p "I hope you're doing well. This is a friendly reminder that your scheduled payme…" at bounding box center [305, 137] width 271 height 14
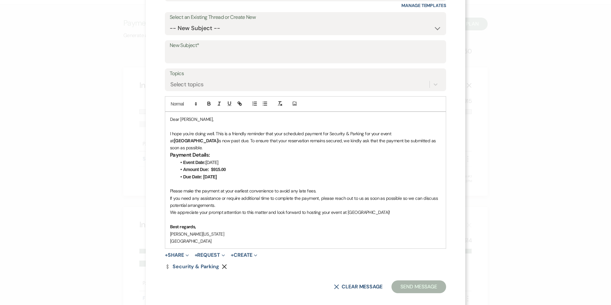
click at [366, 133] on p "I hope you're doing well. This is a friendly reminder that your scheduled payme…" at bounding box center [305, 140] width 271 height 21
click at [175, 140] on p "I hope you're doing well. This is a friendly reminder that your scheduled payme…" at bounding box center [305, 140] width 271 height 21
drag, startPoint x: 218, startPoint y: 191, endPoint x: 316, endPoint y: 190, distance: 97.5
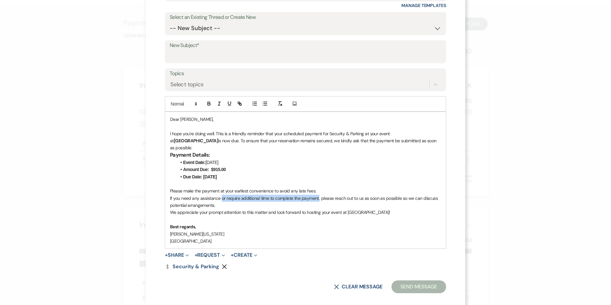
click at [316, 195] on p "If you need any assistance or require additional time to complete the payment, …" at bounding box center [305, 202] width 271 height 14
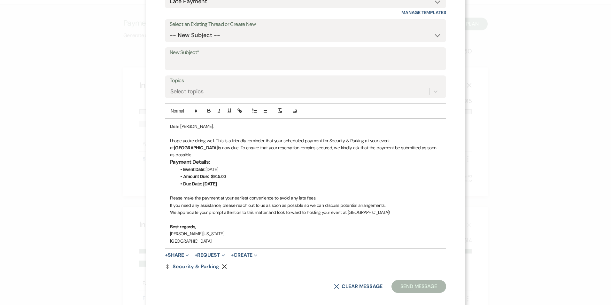
click at [177, 74] on form "Recipients* Planning Portal Users ( Bhaskar Velivela ) Insert Template -- Inqui…" at bounding box center [305, 125] width 281 height 334
click at [177, 66] on input "New Subject*" at bounding box center [306, 63] width 272 height 12
click at [244, 187] on p at bounding box center [305, 190] width 271 height 7
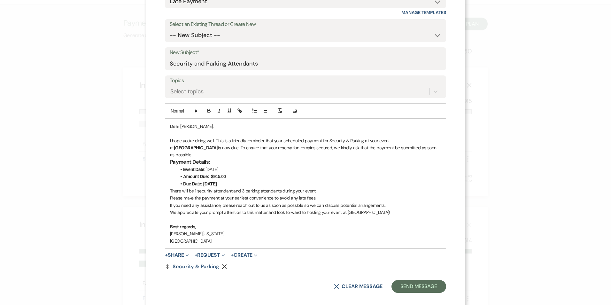
click at [322, 187] on p "There will be 1 security attendant and 3 parking attendants during your event" at bounding box center [305, 190] width 271 height 7
click at [166, 190] on div "Dear Chetan, I hope you're doing well. This is a friendly reminder that your sc…" at bounding box center [305, 183] width 281 height 129
click at [166, 196] on div "Dear Chetan, I hope you're doing well. This is a friendly reminder that your sc…" at bounding box center [305, 183] width 281 height 129
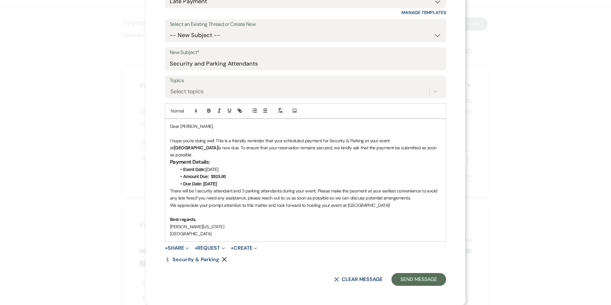
scroll to position [82, 0]
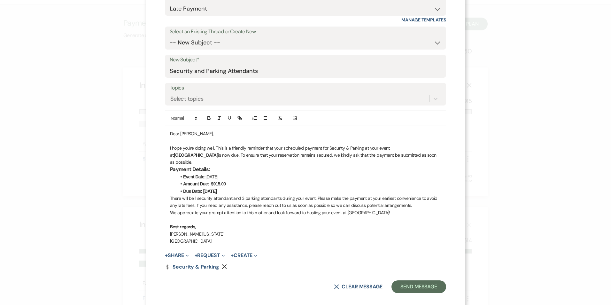
click at [219, 230] on p "[PERSON_NAME][US_STATE]" at bounding box center [305, 233] width 271 height 7
click at [241, 188] on li "Due Date: August 19, 2025" at bounding box center [308, 191] width 265 height 7
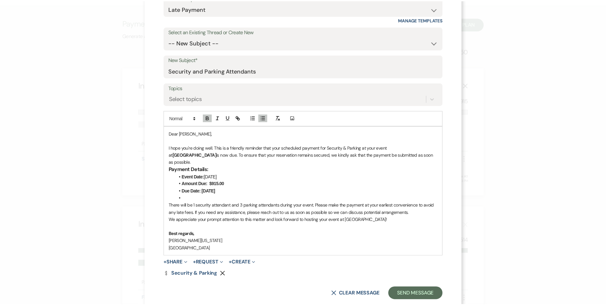
scroll to position [89, 0]
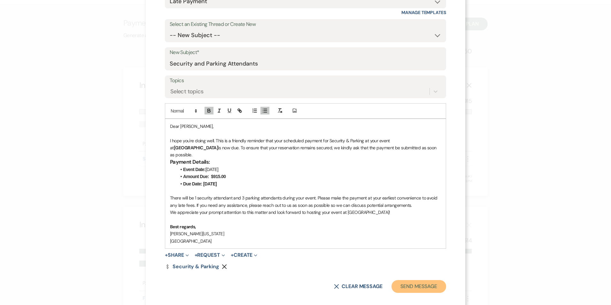
click at [396, 280] on button "Send Message" at bounding box center [419, 286] width 55 height 13
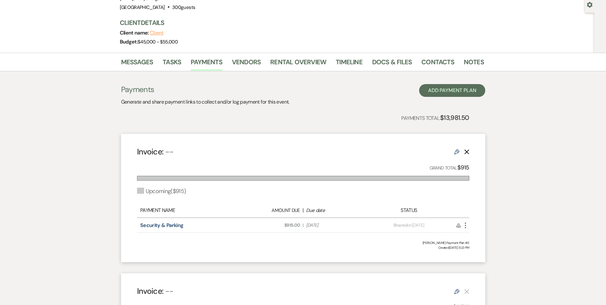
scroll to position [64, 0]
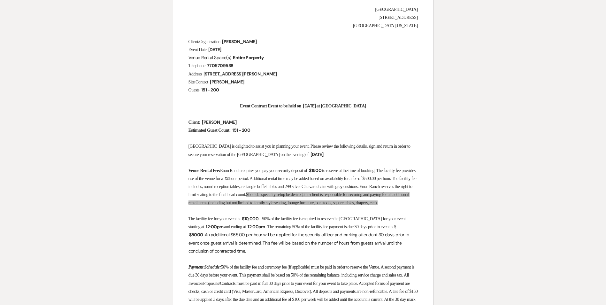
scroll to position [64, 0]
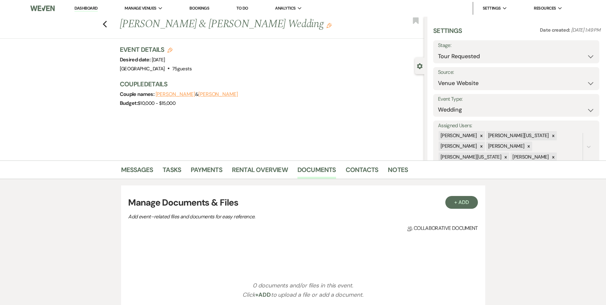
click at [384, 170] on li "Contacts" at bounding box center [367, 170] width 43 height 15
click at [397, 170] on link "Notes" at bounding box center [398, 172] width 20 height 14
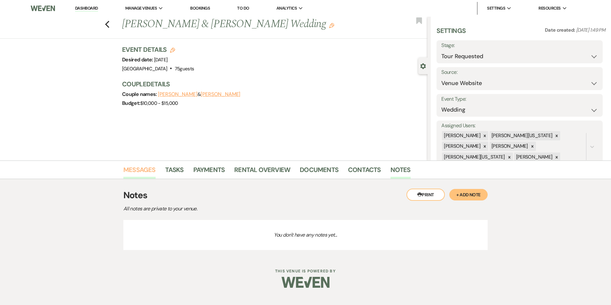
click at [148, 168] on link "Messages" at bounding box center [139, 172] width 32 height 14
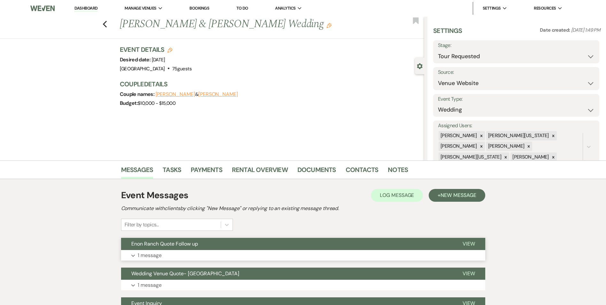
click at [169, 240] on span "Enon Ranch Quote Follow up" at bounding box center [164, 243] width 67 height 7
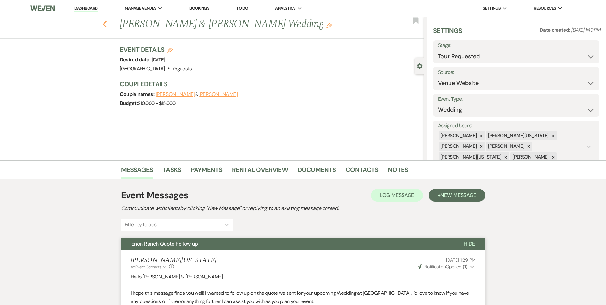
click at [105, 23] on icon "Previous" at bounding box center [105, 24] width 5 height 8
click at [107, 23] on icon "Previous" at bounding box center [105, 24] width 5 height 8
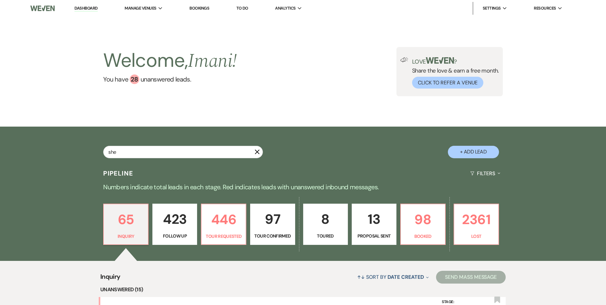
type input "sher"
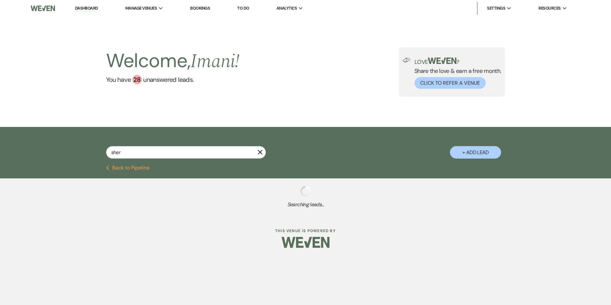
select select "9"
select select "2"
select select "9"
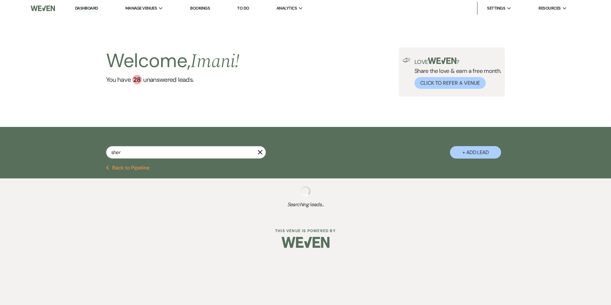
select select "8"
select select "5"
select select "9"
select select "8"
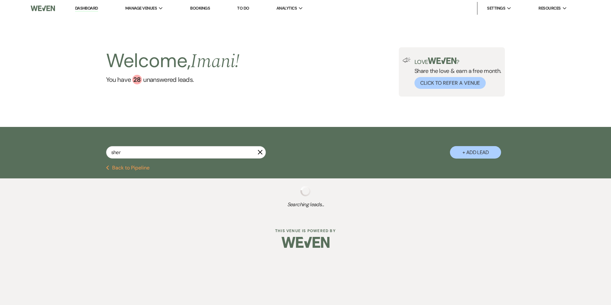
select select "5"
select select "8"
select select "5"
select select "8"
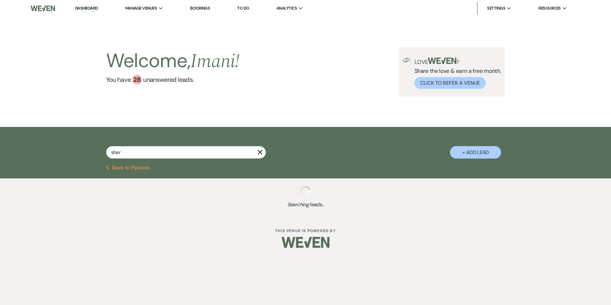
select select "8"
select select "5"
select select "8"
select select "7"
select select "4"
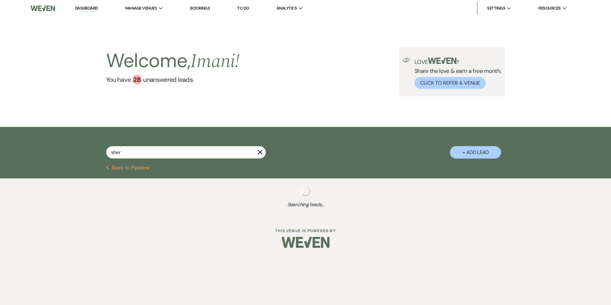
select select "8"
select select "5"
select select "8"
select select "5"
select select "8"
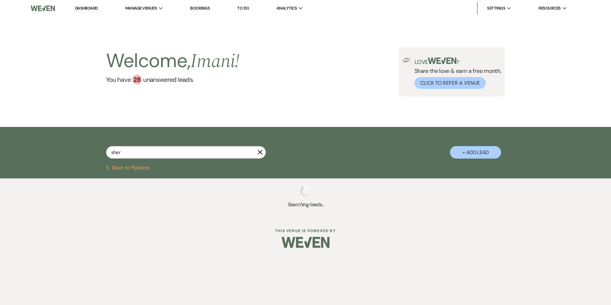
select select "6"
select select "8"
select select "5"
select select "8"
select select "5"
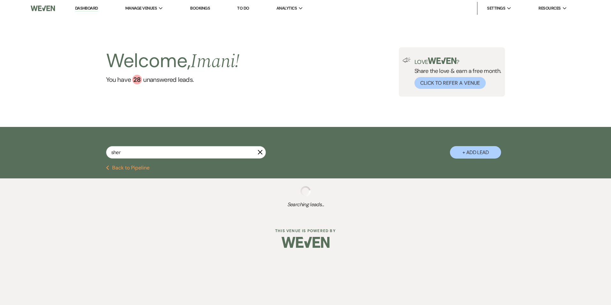
select select "8"
select select "6"
select select "8"
select select "5"
select select "8"
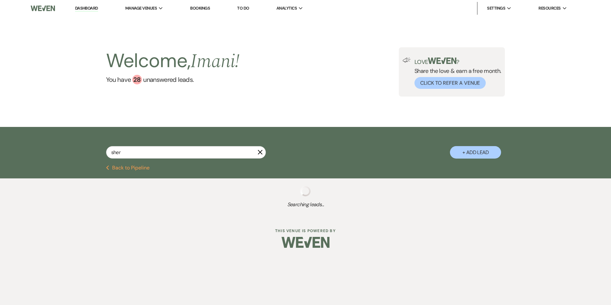
select select "5"
select select "8"
select select "5"
select select "8"
select select "6"
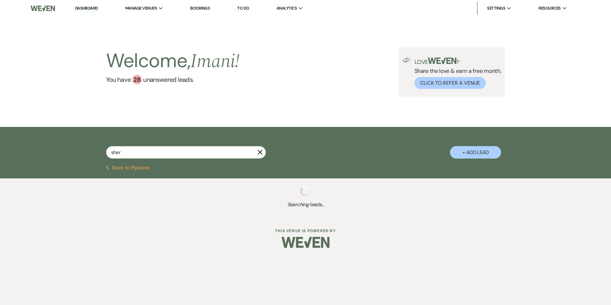
select select "8"
select select "5"
select select "8"
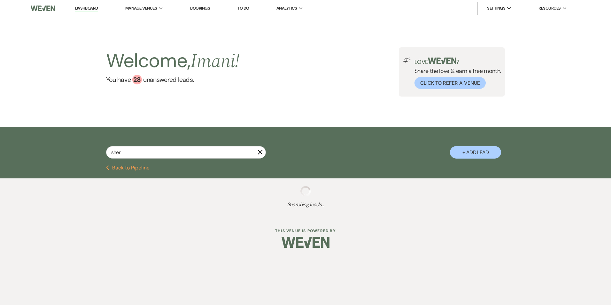
select select "5"
select select "8"
select select "7"
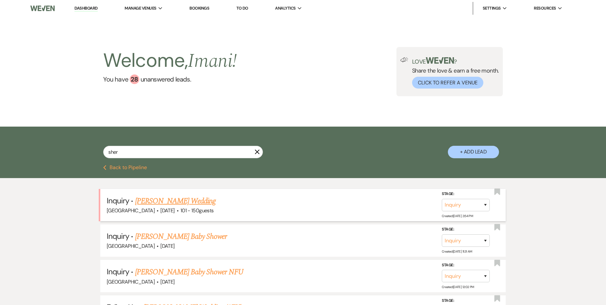
type input "shere"
select select "8"
select select "5"
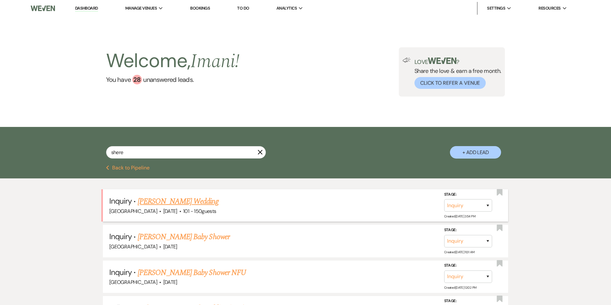
select select "8"
select select "6"
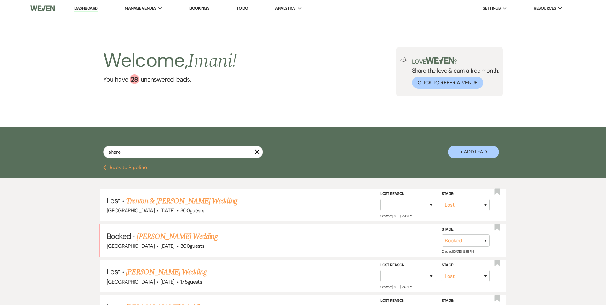
type input "[PERSON_NAME]"
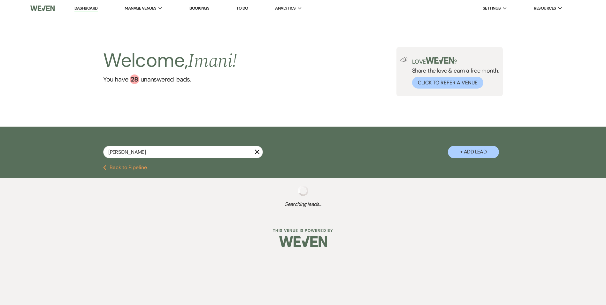
select select "8"
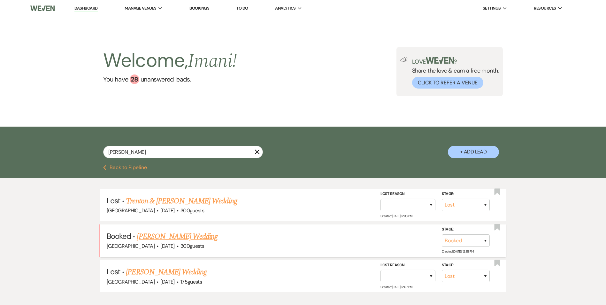
type input "[PERSON_NAME]"
click at [165, 239] on link "[PERSON_NAME] Wedding" at bounding box center [177, 237] width 81 height 12
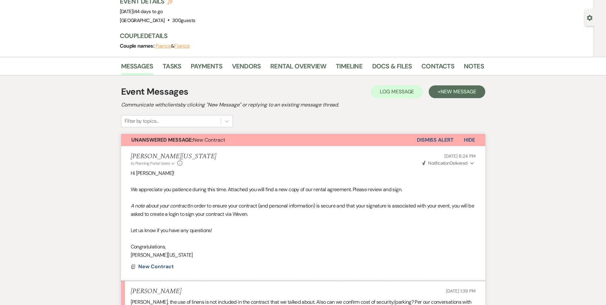
scroll to position [32, 0]
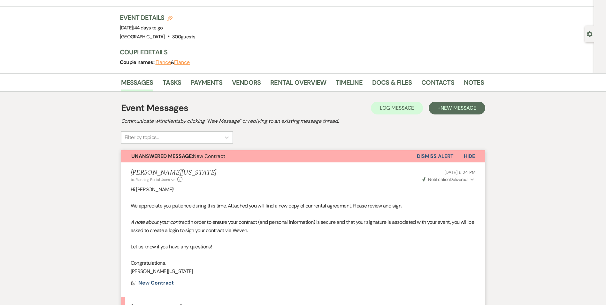
click at [460, 82] on li "Contacts" at bounding box center [443, 83] width 43 height 15
click at [470, 81] on link "Notes" at bounding box center [474, 84] width 20 height 14
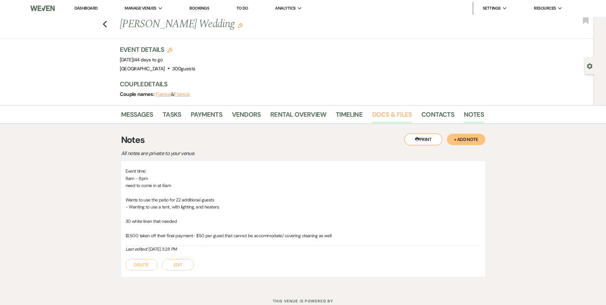
click at [394, 114] on link "Docs & Files" at bounding box center [392, 116] width 40 height 14
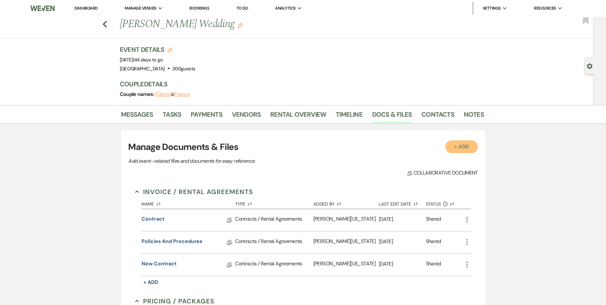
click at [452, 150] on button "+ Add" at bounding box center [462, 146] width 33 height 13
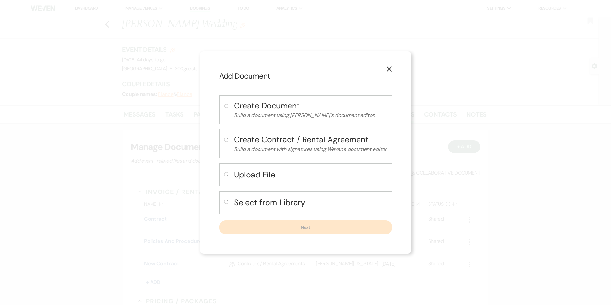
click at [246, 180] on h4 "Upload File" at bounding box center [310, 174] width 153 height 11
radio input "true"
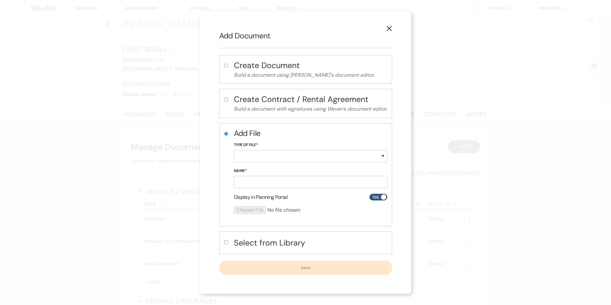
click at [392, 27] on icon "X" at bounding box center [389, 29] width 6 height 6
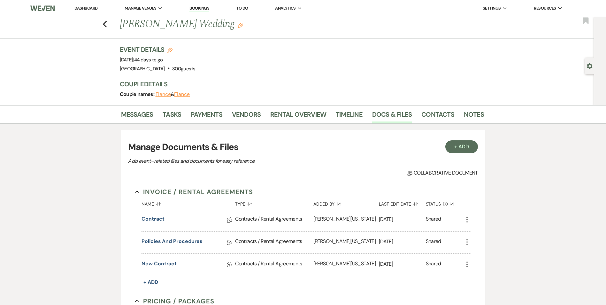
click at [154, 261] on link "New Contract" at bounding box center [159, 265] width 35 height 10
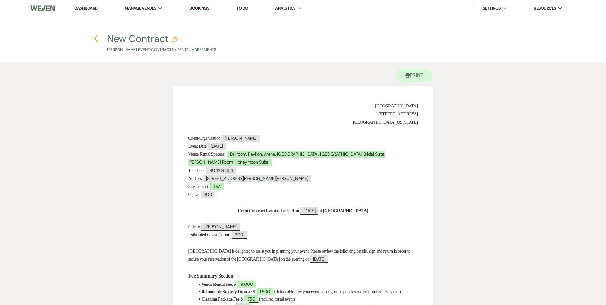
click at [94, 36] on icon "Previous" at bounding box center [96, 39] width 5 height 8
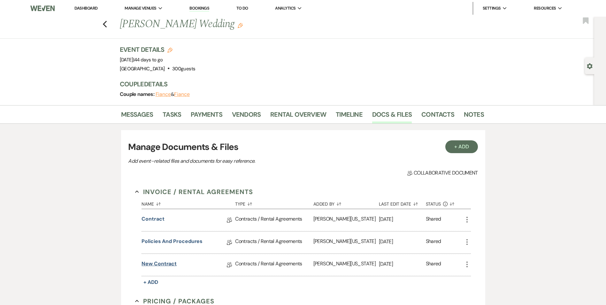
click at [152, 266] on link "New Contract" at bounding box center [159, 265] width 35 height 10
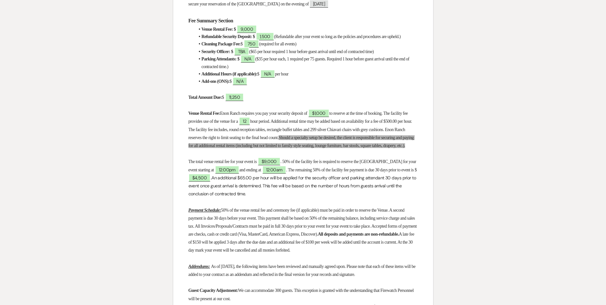
scroll to position [256, 0]
click at [211, 181] on span "$4,500" at bounding box center [200, 177] width 22 height 8
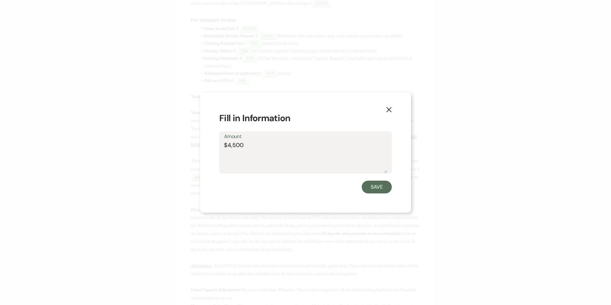
click at [232, 187] on div "Save" at bounding box center [305, 187] width 173 height 13
click at [390, 110] on icon "X" at bounding box center [389, 110] width 6 height 6
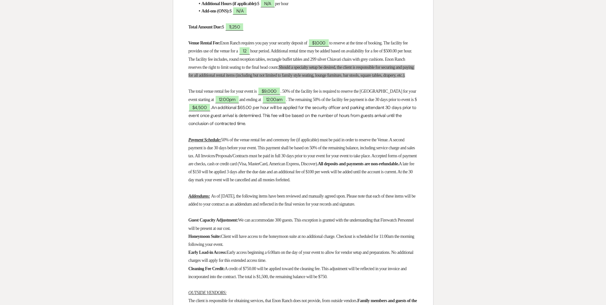
scroll to position [416, 0]
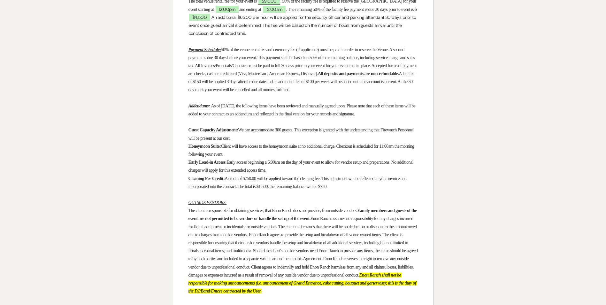
click at [225, 181] on strong "Cleaning Fee Credit:" at bounding box center [207, 178] width 36 height 5
drag, startPoint x: 227, startPoint y: 197, endPoint x: 338, endPoint y: 208, distance: 111.5
click at [332, 189] on span "A credit of $750.00 will be applied toward the cleaning fee. This adjustment wi…" at bounding box center [298, 182] width 219 height 13
click at [362, 191] on p "Cleaning Fee Credit: A credit of $750.00 will be applied toward the cleaning fe…" at bounding box center [304, 183] width 230 height 16
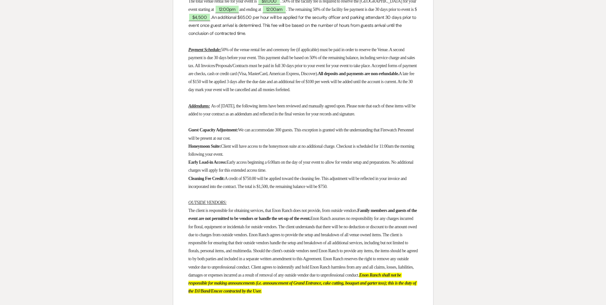
click at [368, 191] on p "Cleaning Fee Credit: A credit of $750.00 will be applied toward the cleaning fe…" at bounding box center [304, 183] width 230 height 16
click at [366, 191] on p "Cleaning Fee Credit: A credit of $750.00 will be applied toward the cleaning fe…" at bounding box center [304, 183] width 230 height 16
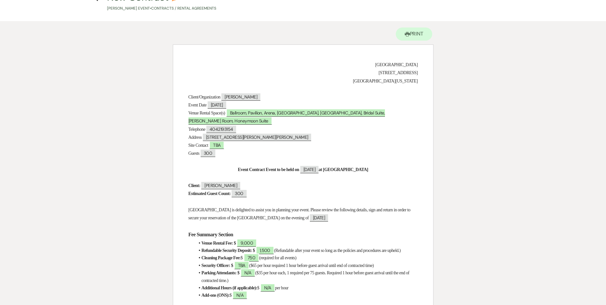
scroll to position [0, 0]
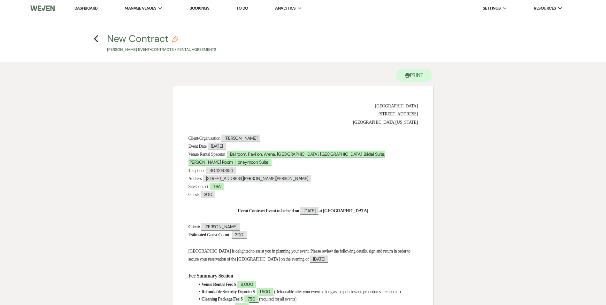
click at [93, 39] on h4 "Previous New Contract Pencil [PERSON_NAME] Event • Contracts / Rental Agreements" at bounding box center [303, 42] width 460 height 21
click at [94, 39] on icon "Previous" at bounding box center [96, 39] width 5 height 8
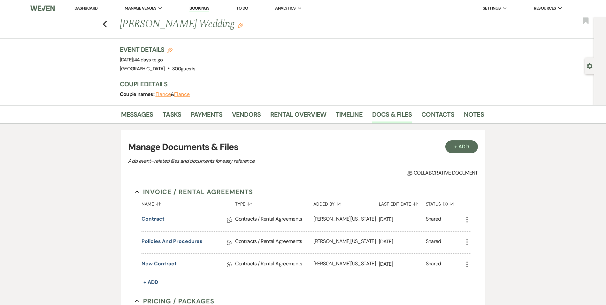
click at [466, 266] on icon "More" at bounding box center [468, 265] width 8 height 8
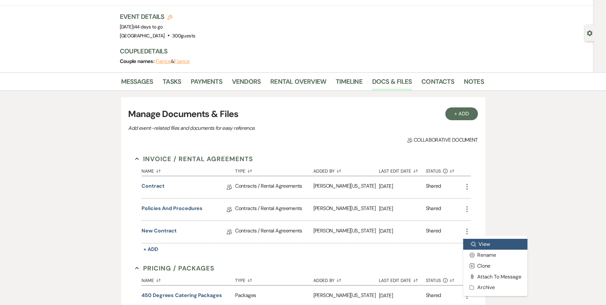
scroll to position [64, 0]
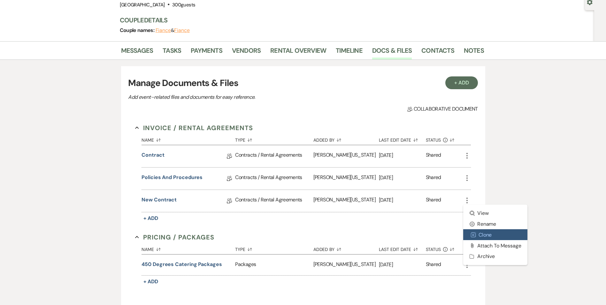
click at [485, 237] on button "Duplicate Clone" at bounding box center [496, 234] width 65 height 11
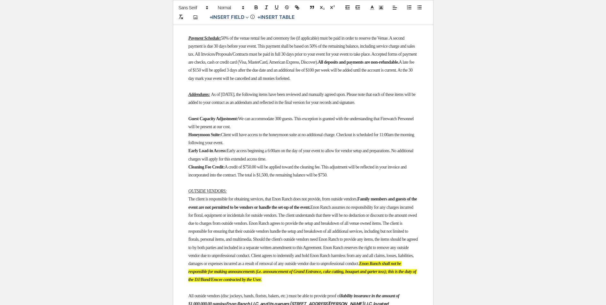
scroll to position [480, 0]
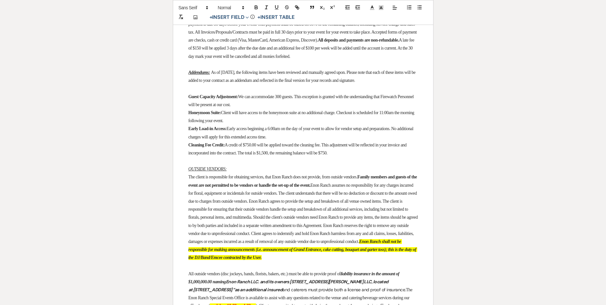
click at [376, 157] on p "Cleaning Fee Credit: A credit of $750.00 will be applied toward the cleaning fe…" at bounding box center [304, 149] width 230 height 16
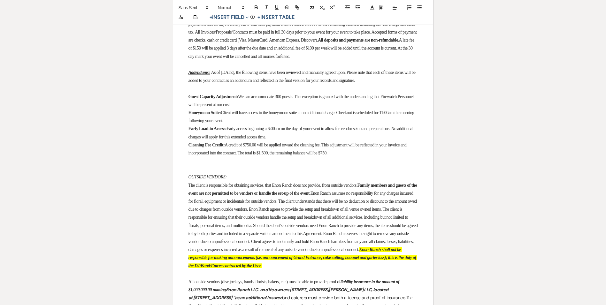
click at [369, 165] on p "﻿" at bounding box center [304, 161] width 230 height 8
click at [371, 157] on p "Cleaning Fee Credit: A credit of $750.00 will be applied toward the cleaning fe…" at bounding box center [304, 149] width 230 height 16
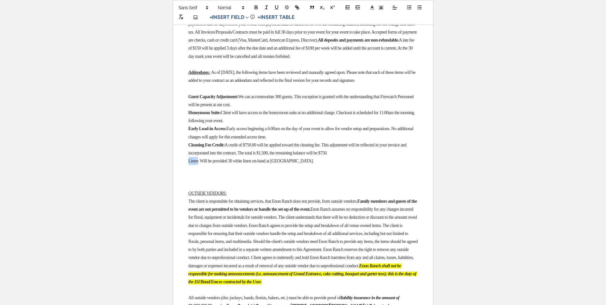
drag, startPoint x: 188, startPoint y: 181, endPoint x: 199, endPoint y: 181, distance: 11.8
click at [256, 4] on button "button" at bounding box center [256, 8] width 9 height 8
click at [206, 163] on span ": Will be provided 30 white linen on-hand at [GEOGRAPHIC_DATA]." at bounding box center [257, 161] width 116 height 5
click at [309, 165] on p "Linen : Client will be provided 30 white linen on-hand at [GEOGRAPHIC_DATA]." at bounding box center [304, 161] width 230 height 8
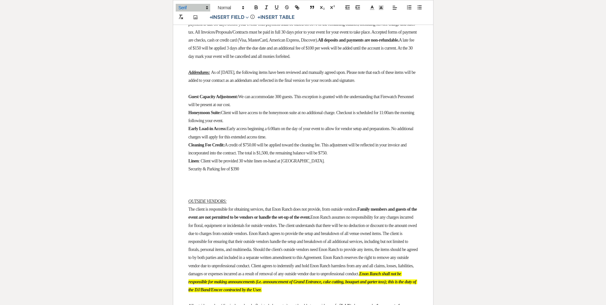
click at [251, 173] on p "Security & Parking fee of $390" at bounding box center [304, 169] width 230 height 8
click at [245, 173] on p "Security & Parking fee of $390" at bounding box center [304, 169] width 230 height 8
click at [259, 173] on p "Security & Parking fee of $390.00" at bounding box center [304, 169] width 230 height 8
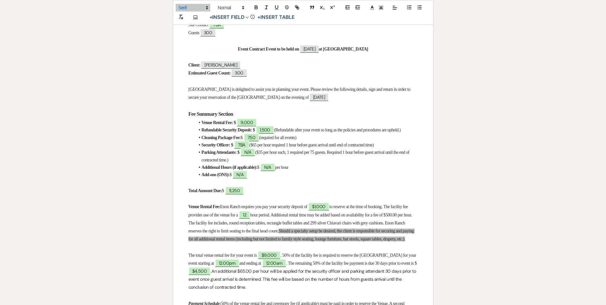
scroll to position [192, 0]
click at [249, 149] on span "TBA" at bounding box center [241, 145] width 15 height 8
select select "owner"
select select "Amount"
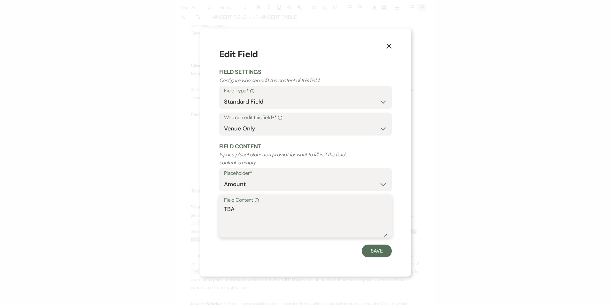
click at [254, 211] on textarea "TBA" at bounding box center [305, 221] width 163 height 32
click at [388, 45] on use "button" at bounding box center [388, 45] width 5 height 5
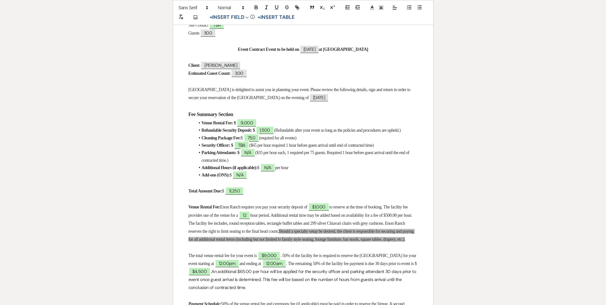
click at [220, 148] on strong "Security Officer: $" at bounding box center [218, 145] width 32 height 5
click at [273, 148] on strong "Security & Parking Attendants Officer: $" at bounding box center [238, 145] width 72 height 5
click at [276, 149] on span "TBA" at bounding box center [268, 145] width 15 height 8
select select "owner"
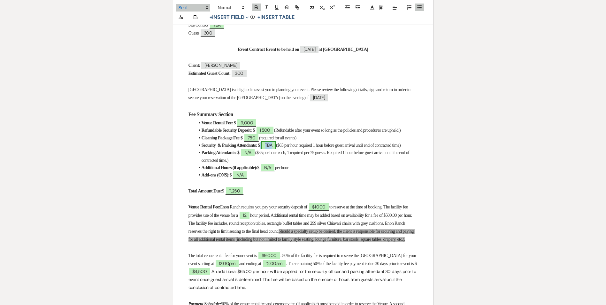
select select "Amount"
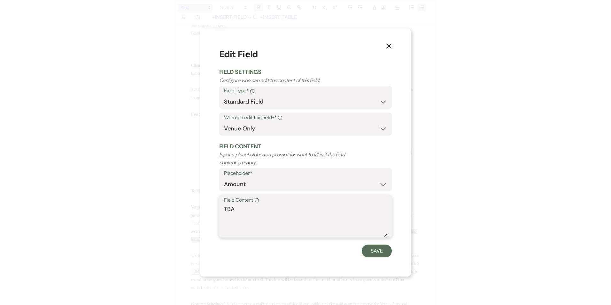
click at [238, 212] on textarea "TBA" at bounding box center [305, 221] width 163 height 32
type textarea "390"
click at [384, 253] on button "Save" at bounding box center [377, 251] width 30 height 13
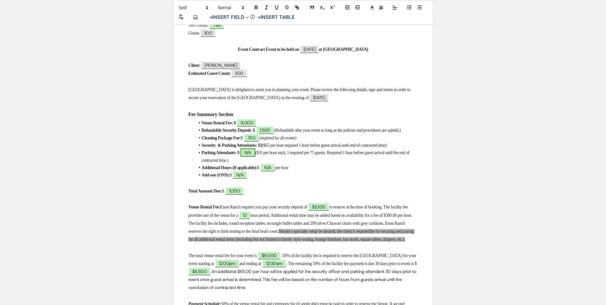
click at [255, 157] on span "N/A" at bounding box center [248, 152] width 15 height 8
select select "owner"
select select "Amount"
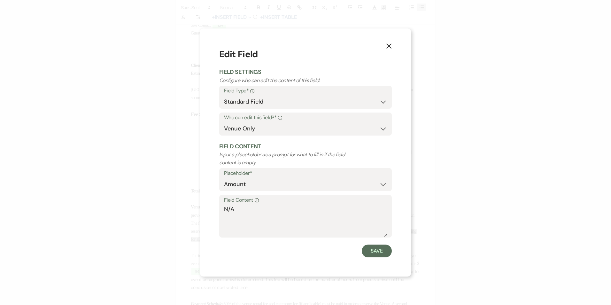
click at [386, 44] on button "X" at bounding box center [389, 45] width 10 height 11
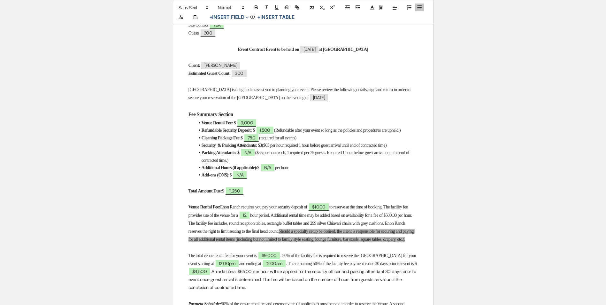
click at [275, 148] on span "($65 per hour required 1 hour before guest arrival until end of contracted time)" at bounding box center [324, 145] width 125 height 5
click at [262, 148] on strong "Security & Parking Attendants: $3" at bounding box center [232, 145] width 60 height 5
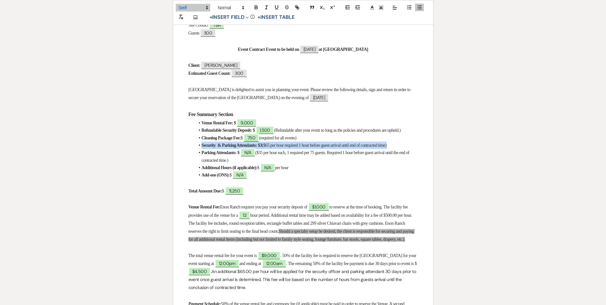
click at [262, 148] on strong "Security & Parking Attendants: $3" at bounding box center [232, 145] width 60 height 5
drag, startPoint x: 289, startPoint y: 151, endPoint x: 312, endPoint y: 159, distance: 24.9
click at [312, 149] on li "Security & Parking Attendants: $390.00 ($65 per hour required 1 hour before gue…" at bounding box center [306, 145] width 223 height 7
drag, startPoint x: 200, startPoint y: 158, endPoint x: 269, endPoint y: 163, distance: 68.9
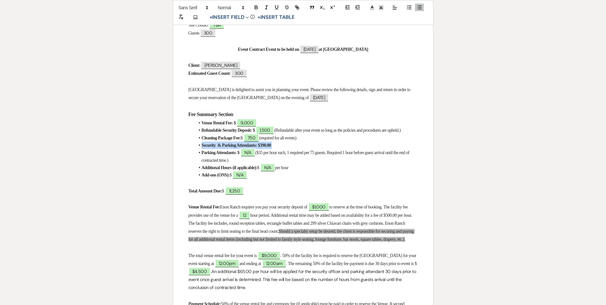
click at [269, 163] on li "Parking Attendants: $ ﻿ N/A ﻿ ($35 per hour each, 1 required per 75 guests. Req…" at bounding box center [306, 156] width 223 height 15
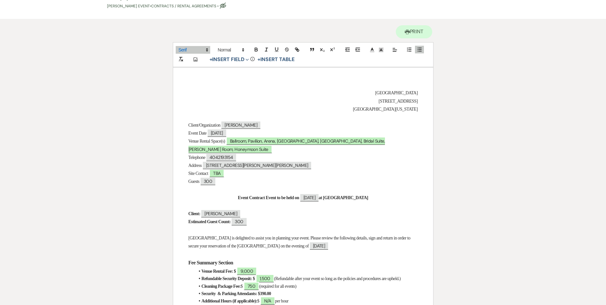
scroll to position [0, 0]
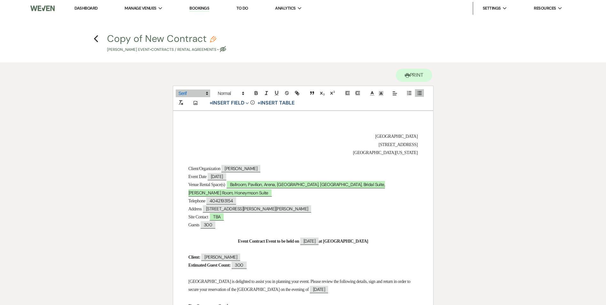
click at [99, 39] on h4 "Previous Copy of New Contract Pencil [PERSON_NAME] Event • Contracts / Rental A…" at bounding box center [303, 42] width 460 height 21
click at [96, 37] on use "button" at bounding box center [96, 38] width 4 height 7
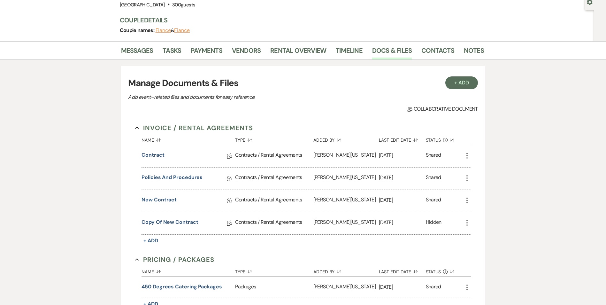
click at [467, 221] on icon "More" at bounding box center [468, 223] width 8 height 8
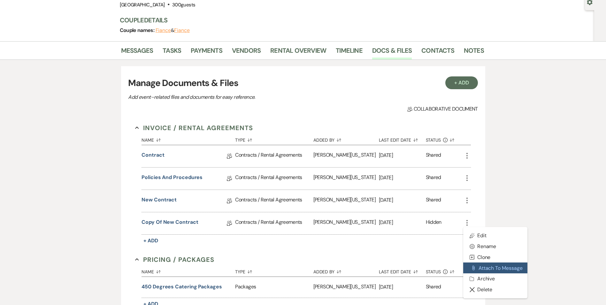
click at [492, 266] on button "Attach File Attach to Message" at bounding box center [496, 267] width 65 height 11
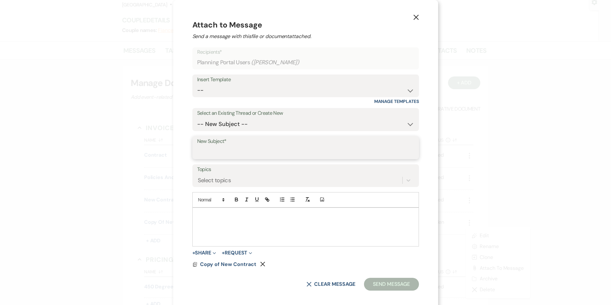
click at [271, 151] on input "New Subject*" at bounding box center [305, 152] width 217 height 12
type input "New Contract w/ Add-ons"
click at [257, 221] on div at bounding box center [306, 227] width 226 height 38
click at [240, 77] on div "Insert Template" at bounding box center [305, 79] width 217 height 9
click at [240, 87] on select "-- Inquiry Follow Up Email #2 Contract Sending Template Payment Template Rental…" at bounding box center [305, 90] width 217 height 12
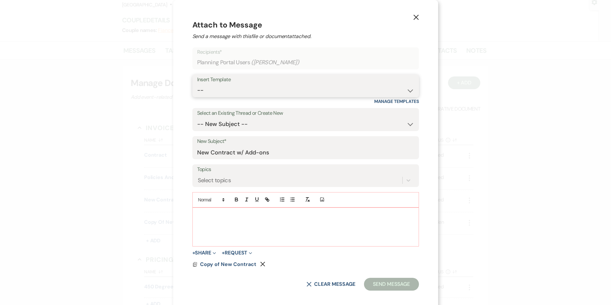
select select "1511"
click at [208, 84] on select "-- Inquiry Follow Up Email #2 Contract Sending Template Payment Template Rental…" at bounding box center [305, 90] width 217 height 12
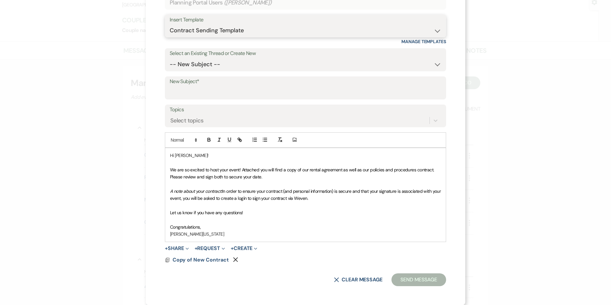
scroll to position [60, 0]
drag, startPoint x: 238, startPoint y: 169, endPoint x: 172, endPoint y: 164, distance: 66.1
click at [172, 164] on div "Hi [PERSON_NAME]! We are so excited to host your event! Attached you will find …" at bounding box center [305, 195] width 281 height 94
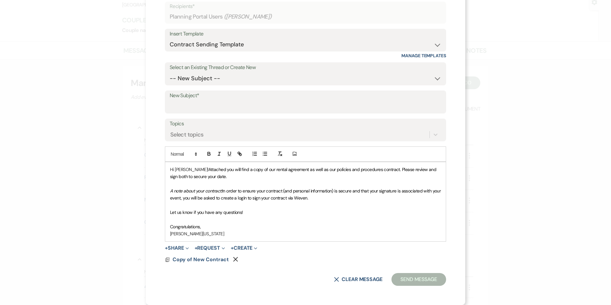
scroll to position [53, 0]
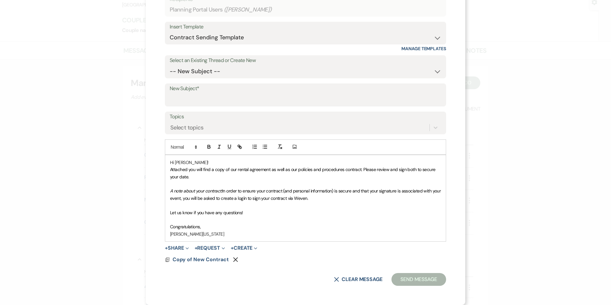
click at [224, 169] on span "Attached you will find a copy of our rental agreement as well as our policies a…" at bounding box center [303, 173] width 267 height 13
click at [231, 170] on span "Attached you will find a copy of our rental agreement as well as our policies a…" at bounding box center [303, 173] width 267 height 13
drag, startPoint x: 281, startPoint y: 170, endPoint x: 373, endPoint y: 167, distance: 91.5
click at [373, 167] on span "Attached you will find a copy of your new rental agreement as well as our polic…" at bounding box center [302, 173] width 264 height 13
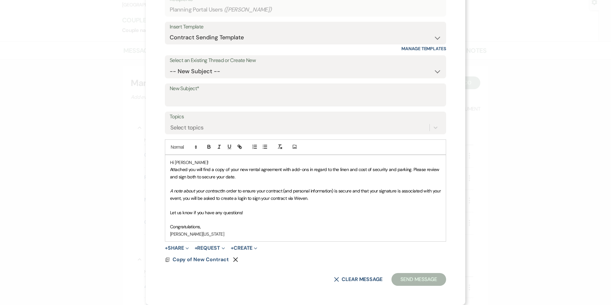
click at [170, 168] on span "Attached you will find a copy of your new rental agreement with add-ons in rega…" at bounding box center [305, 173] width 270 height 13
drag, startPoint x: 184, startPoint y: 176, endPoint x: 231, endPoint y: 176, distance: 47.3
click at [231, 176] on span "Attached you will find a copy of your new rental agreement with add-ons in rega…" at bounding box center [305, 173] width 270 height 13
click at [282, 189] on span "In order to ensure your contract (and personal information) is secure and that …" at bounding box center [306, 194] width 272 height 13
click at [246, 178] on p "Attached you will find a copy of your new rental agreement with add-ons in rega…" at bounding box center [305, 173] width 271 height 14
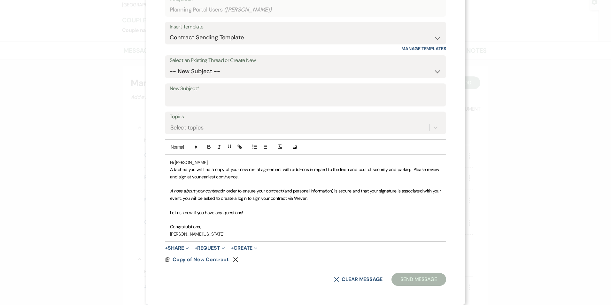
click at [224, 177] on span "Attached you will find a copy of your new rental agreement with add-ons in rega…" at bounding box center [305, 173] width 270 height 13
click at [245, 177] on span "Attached you will find a copy of your new rental agreement with add-ons in rega…" at bounding box center [305, 173] width 270 height 13
click at [180, 189] on em "A note about your contract:" at bounding box center [196, 191] width 52 height 6
click at [225, 193] on span "In order to ensure your contract (and personal information) is secure and that …" at bounding box center [306, 194] width 272 height 13
click at [254, 188] on span "In order to ensure your contract (and personal information) is secure and that …" at bounding box center [306, 194] width 272 height 13
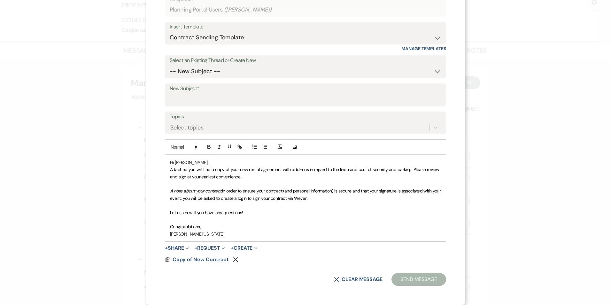
drag, startPoint x: 168, startPoint y: 189, endPoint x: 325, endPoint y: 196, distance: 157.8
click at [325, 196] on p "A note about your contract: In order to ensure your contract (and personal info…" at bounding box center [305, 194] width 271 height 14
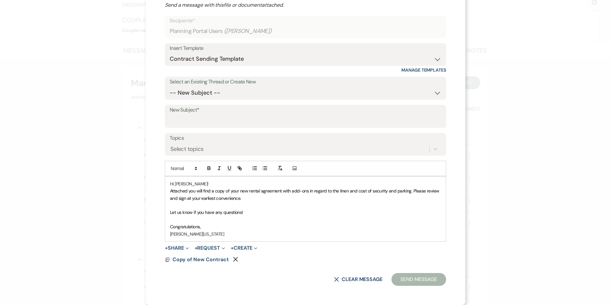
scroll to position [31, 0]
click at [199, 228] on p "Congratulations," at bounding box center [305, 226] width 271 height 7
click at [194, 228] on span "Congratulations," at bounding box center [185, 227] width 31 height 6
drag, startPoint x: 198, startPoint y: 227, endPoint x: 151, endPoint y: 228, distance: 46.4
click at [151, 228] on div "X Attach to Message Send a message with this file or document attached. Recipie…" at bounding box center [306, 137] width 320 height 336
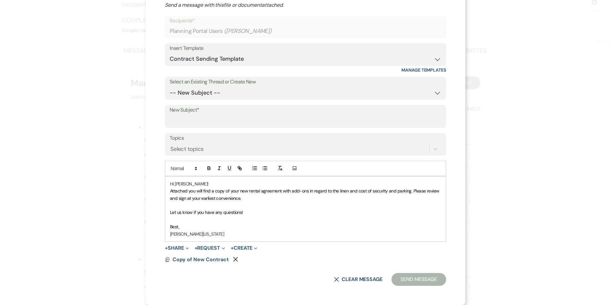
click at [316, 260] on div "Docs Copy of New Contract Remove" at bounding box center [305, 259] width 281 height 5
click at [207, 119] on input "New Subject*" at bounding box center [306, 121] width 272 height 12
type input "New Contract w/ Add-ons"
click at [421, 278] on button "Send Message" at bounding box center [419, 279] width 55 height 13
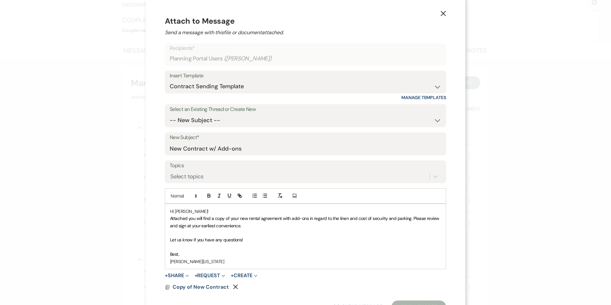
scroll to position [0, 0]
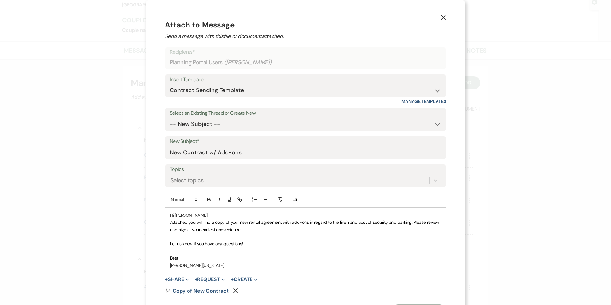
click at [318, 54] on p "Recipients*" at bounding box center [306, 52] width 272 height 8
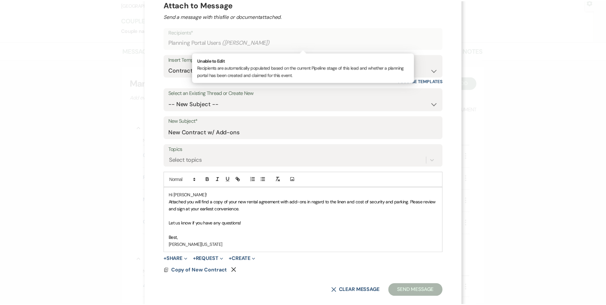
scroll to position [31, 0]
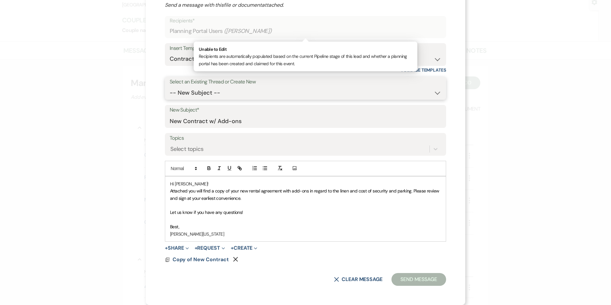
click at [236, 92] on select "-- New Subject -- New Contract Contract update/amendments Urgent Follow-Up on V…" at bounding box center [306, 93] width 272 height 12
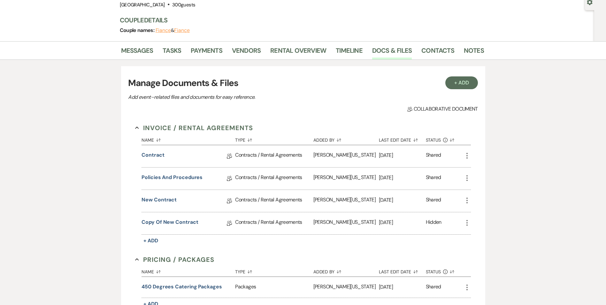
click at [222, 115] on div "+ Add Manage Documents & Files Add event–related files and documents for easy r…" at bounding box center [303, 214] width 364 height 296
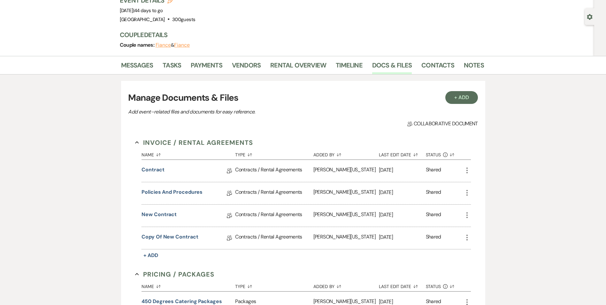
scroll to position [96, 0]
